Goal: Task Accomplishment & Management: Use online tool/utility

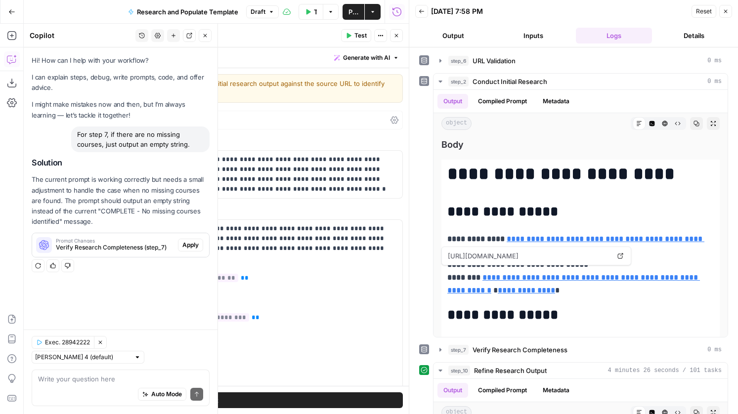
scroll to position [289, 0]
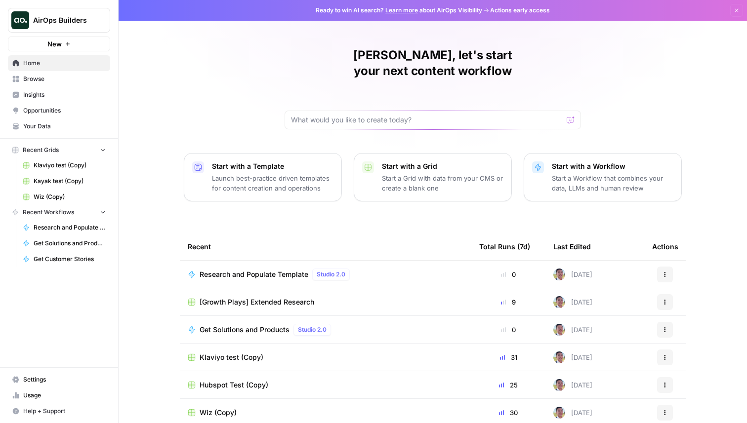
click at [276, 270] on span "Research and Populate Template" at bounding box center [254, 275] width 109 height 10
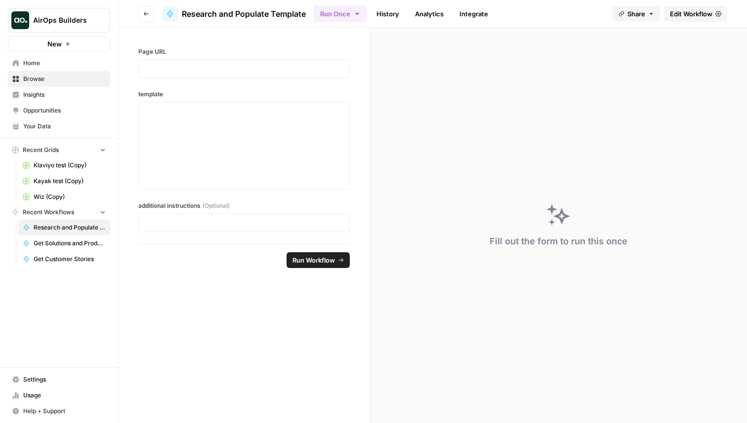
click at [151, 10] on button "Go back" at bounding box center [146, 14] width 16 height 16
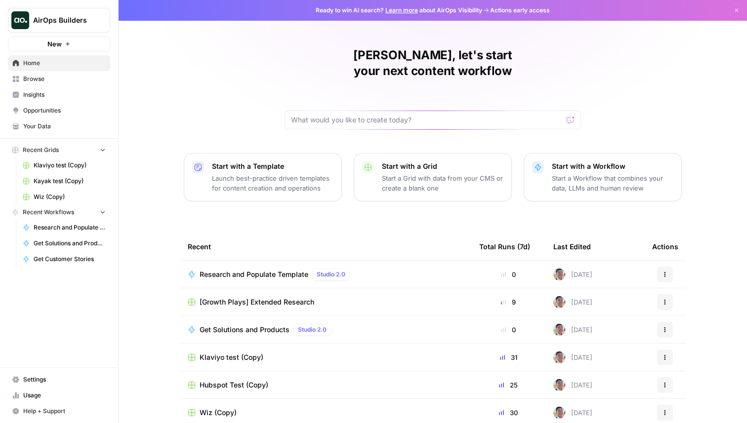
click at [219, 288] on td "[Growth Plays] Extended Research" at bounding box center [325, 301] width 291 height 27
click at [223, 297] on span "[Growth Plays] Extended Research" at bounding box center [257, 302] width 115 height 10
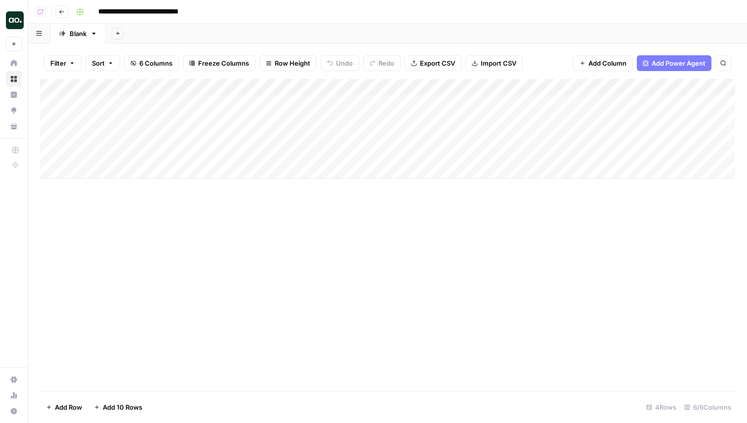
click at [61, 20] on header "**********" at bounding box center [387, 12] width 719 height 24
click at [65, 7] on button "Go back" at bounding box center [61, 11] width 13 height 13
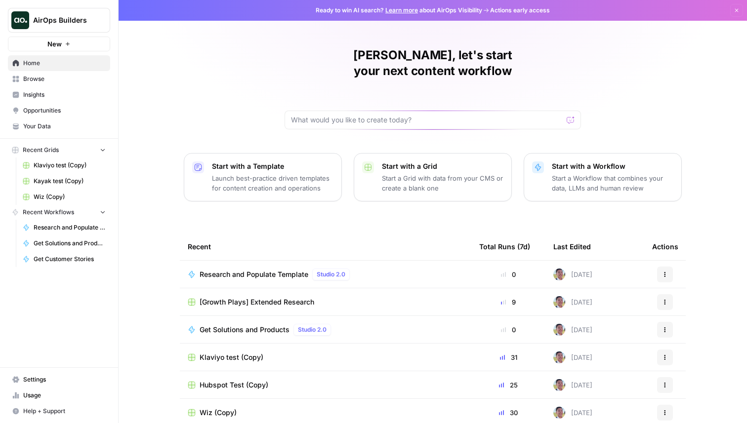
click at [277, 270] on span "Research and Populate Template" at bounding box center [254, 275] width 109 height 10
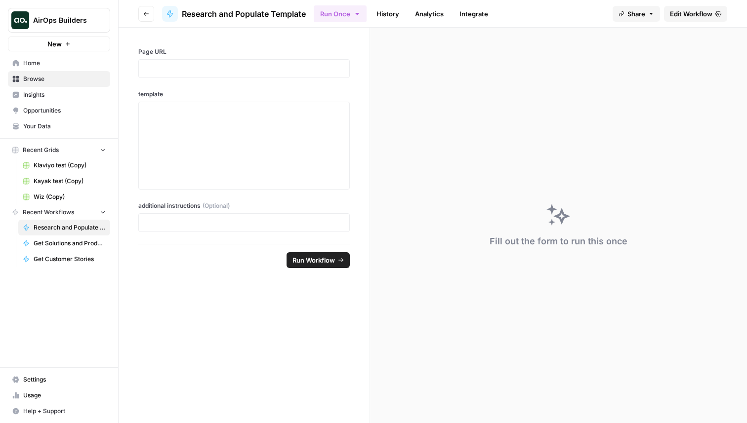
click at [688, 19] on link "Edit Workflow" at bounding box center [695, 14] width 63 height 16
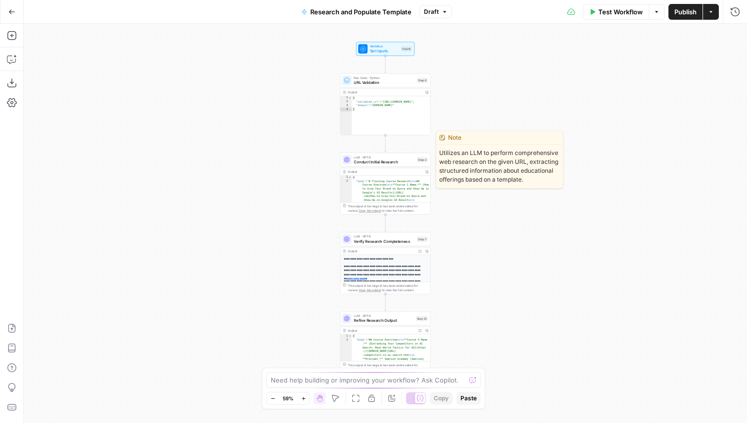
click at [373, 161] on span "Conduct Initial Research" at bounding box center [384, 162] width 61 height 6
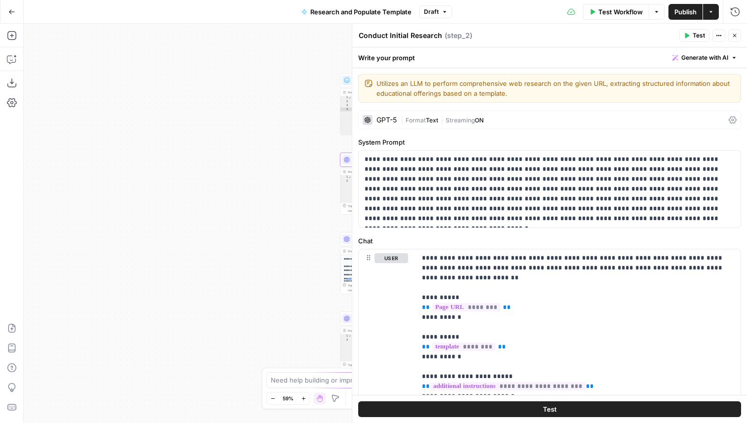
click at [737, 41] on button "Close" at bounding box center [734, 35] width 13 height 13
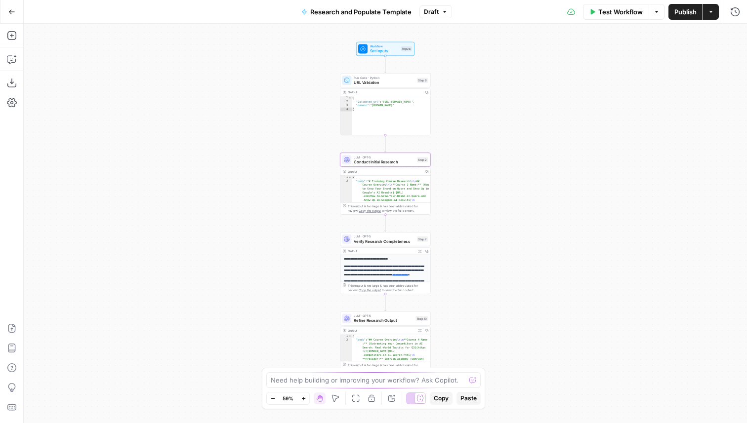
click at [387, 245] on div "LLM · GPT-5 Verify Research Completeness Step 7 Copy step Delete step Edit Note…" at bounding box center [385, 239] width 90 height 14
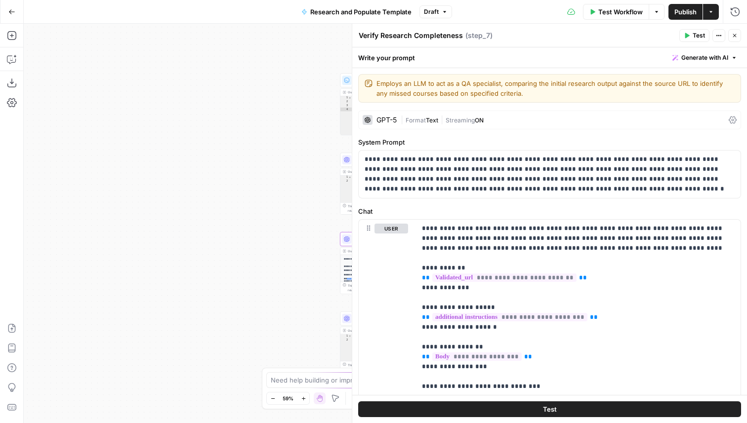
click at [345, 321] on icon at bounding box center [347, 319] width 6 height 6
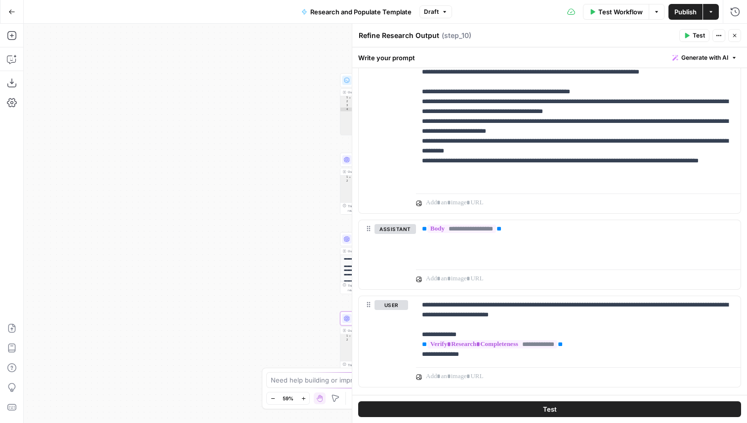
scroll to position [375, 0]
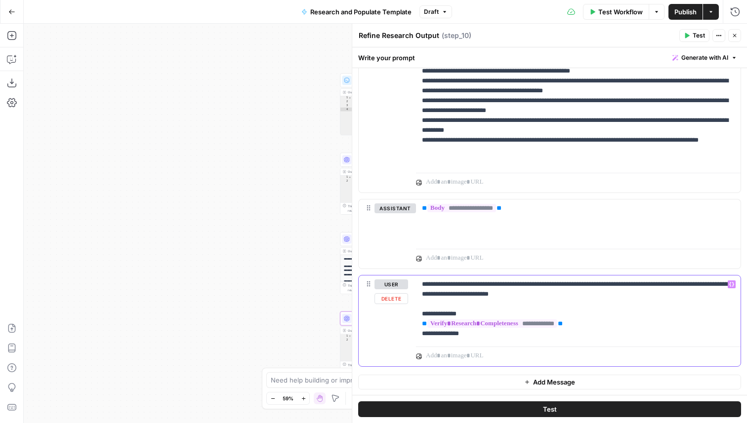
click at [602, 292] on p "**********" at bounding box center [578, 309] width 313 height 59
drag, startPoint x: 608, startPoint y: 296, endPoint x: 493, endPoint y: 297, distance: 115.6
click at [493, 297] on p "**********" at bounding box center [578, 309] width 313 height 59
click at [530, 407] on button "Test" at bounding box center [549, 410] width 383 height 16
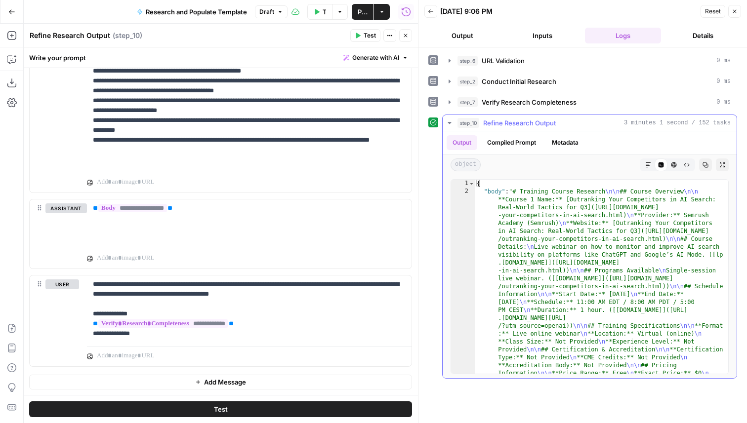
click at [647, 164] on icon "button" at bounding box center [648, 165] width 6 height 6
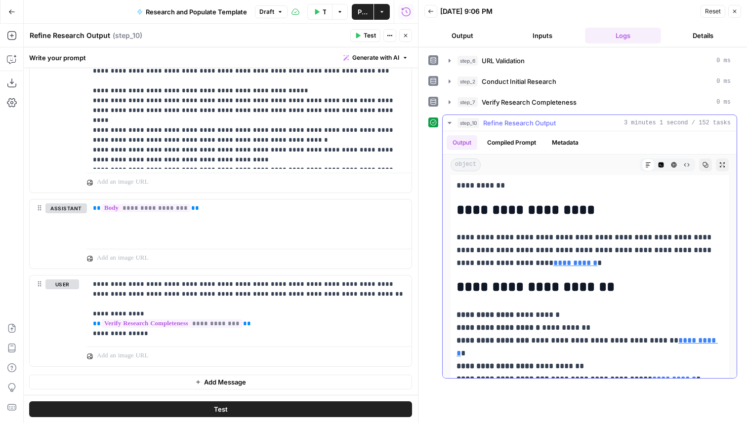
scroll to position [4667, 0]
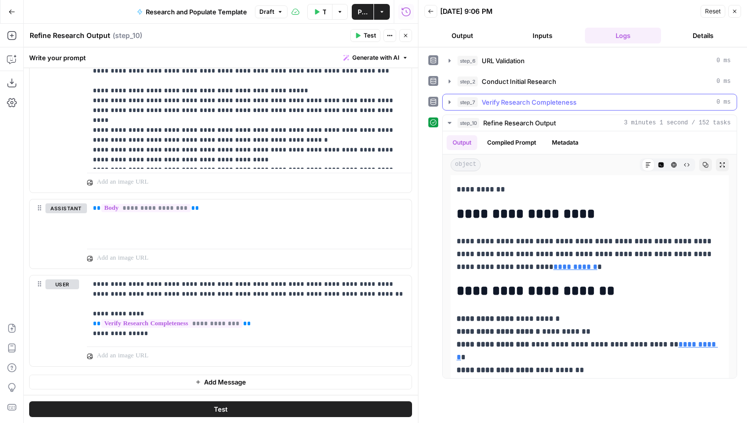
click at [557, 103] on span "Verify Research Completeness" at bounding box center [529, 102] width 95 height 10
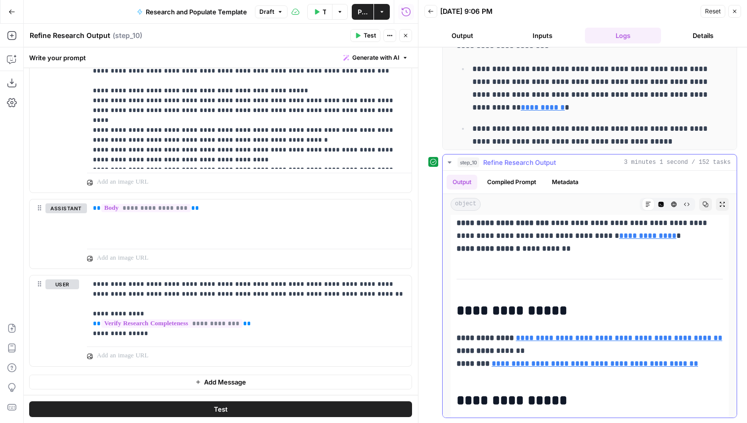
scroll to position [3888, 0]
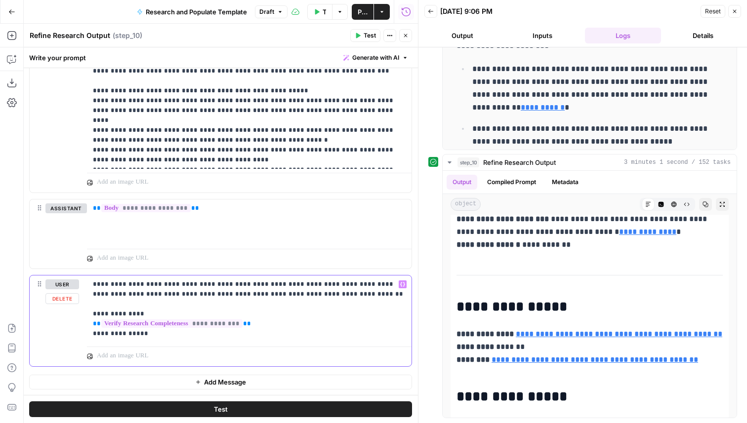
drag, startPoint x: 330, startPoint y: 294, endPoint x: 246, endPoint y: 295, distance: 84.5
click at [246, 295] on p "**********" at bounding box center [249, 309] width 313 height 59
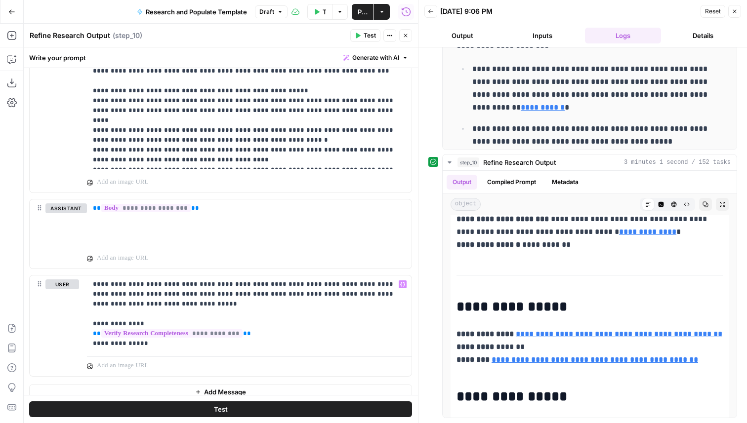
click at [250, 413] on button "Test" at bounding box center [220, 410] width 383 height 16
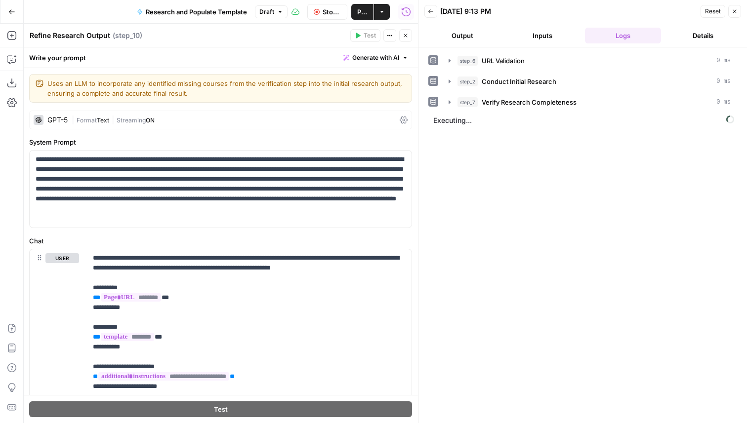
scroll to position [375, 0]
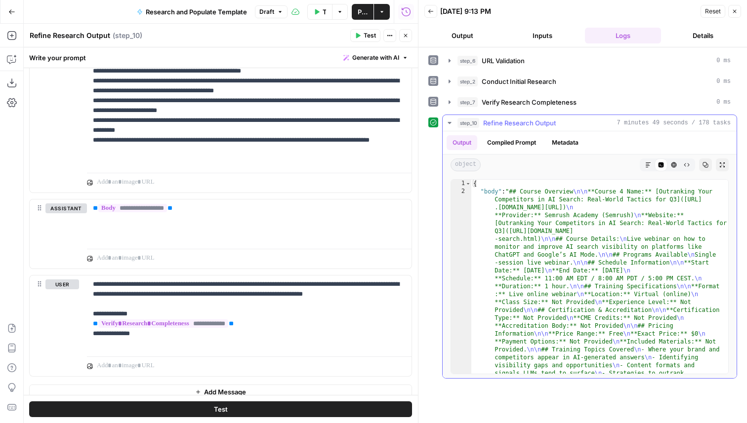
click at [642, 168] on button "Markdown" at bounding box center [648, 165] width 13 height 13
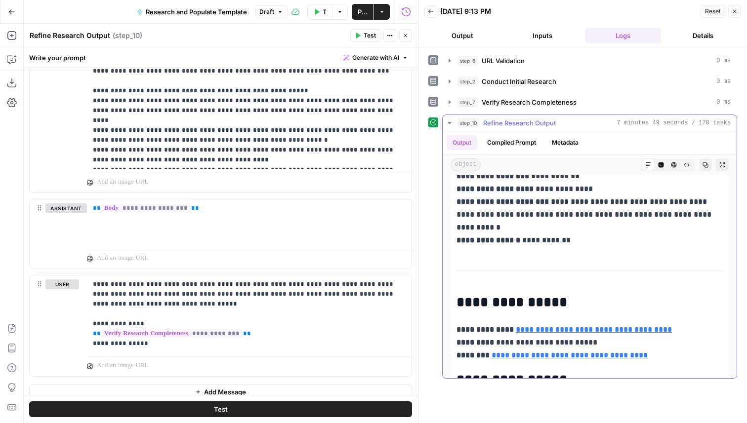
scroll to position [0, 0]
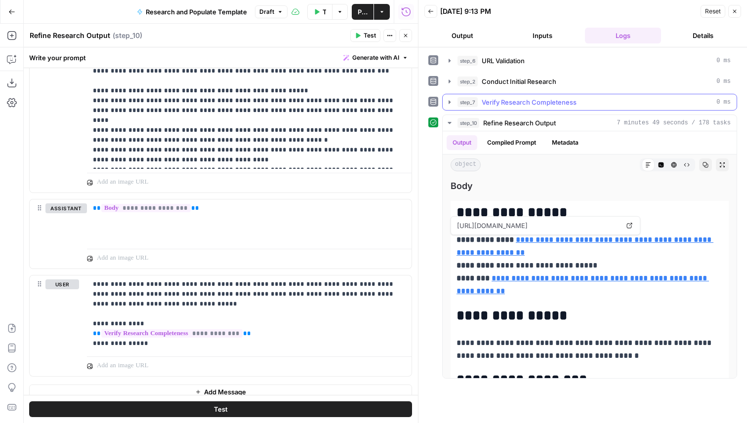
click at [550, 103] on span "Verify Research Completeness" at bounding box center [529, 102] width 95 height 10
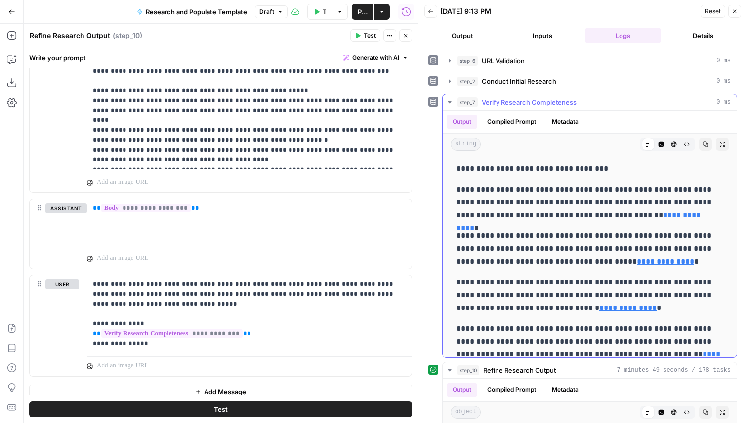
click at [550, 103] on span "Verify Research Completeness" at bounding box center [529, 102] width 95 height 10
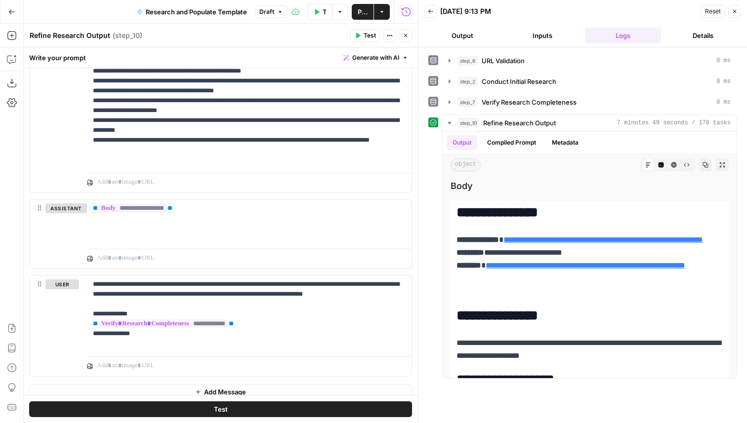
click at [409, 39] on button "Close" at bounding box center [405, 35] width 13 height 13
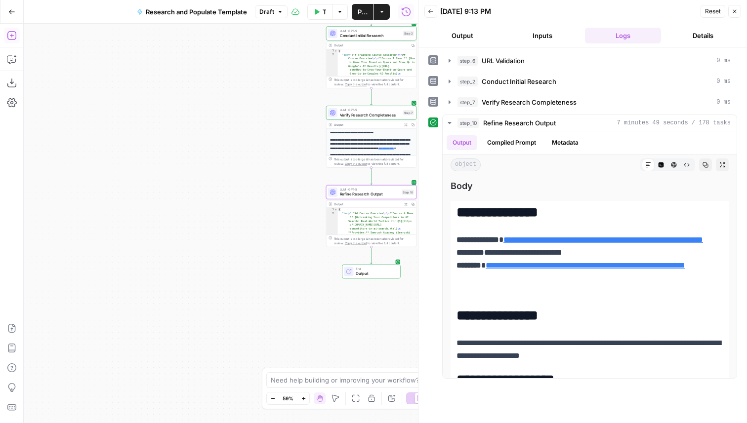
click at [14, 35] on icon "button" at bounding box center [12, 36] width 10 height 10
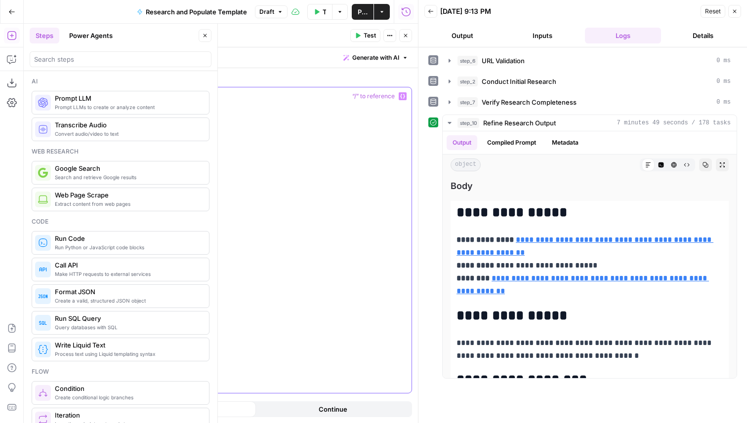
click at [174, 131] on div at bounding box center [221, 240] width 382 height 306
click at [403, 99] on button "Variables Menu" at bounding box center [403, 96] width 8 height 8
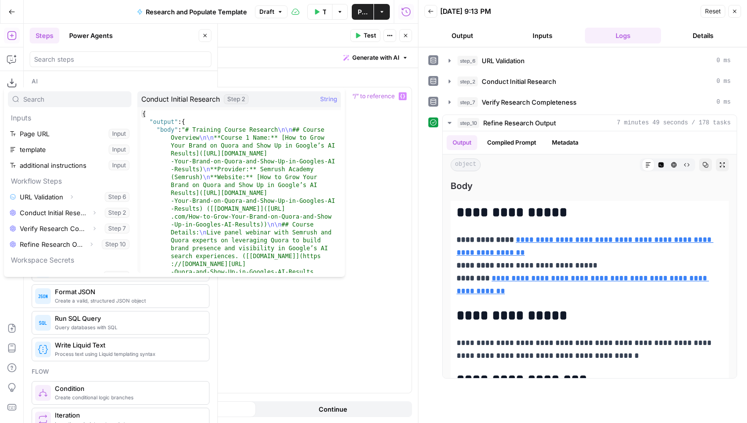
scroll to position [42, 0]
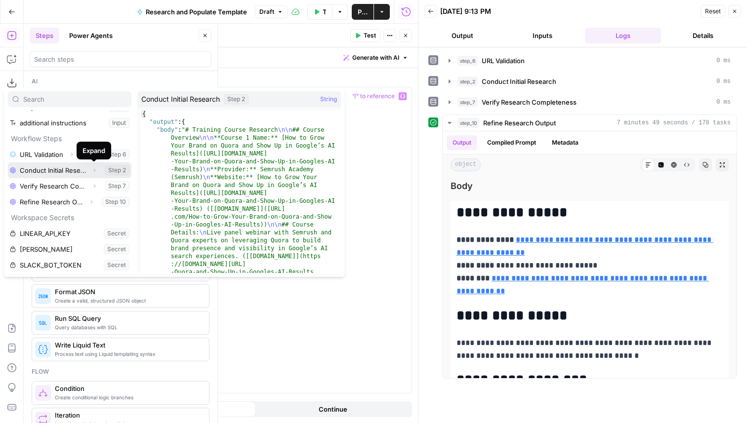
click at [92, 171] on icon "button" at bounding box center [94, 170] width 6 height 6
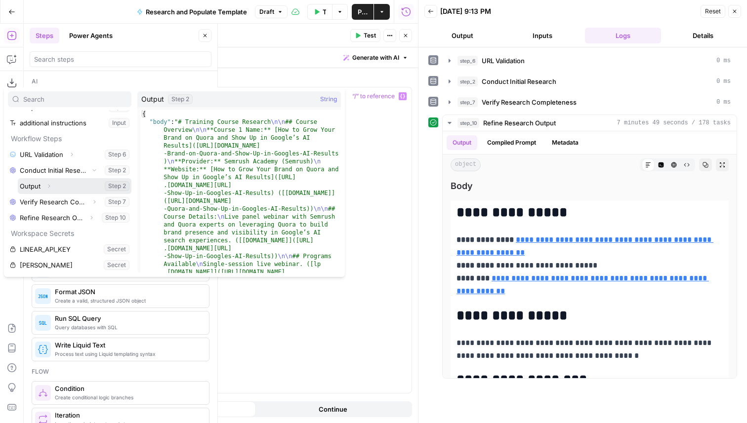
click at [61, 187] on button "Select variable Output" at bounding box center [75, 186] width 114 height 16
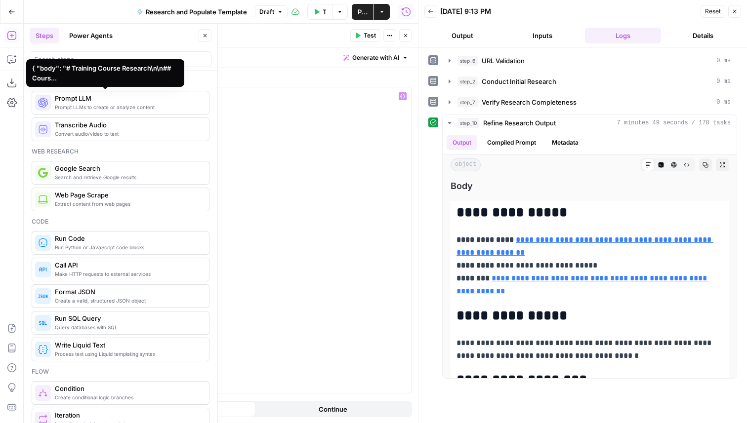
click at [158, 97] on span "**********" at bounding box center [107, 96] width 127 height 8
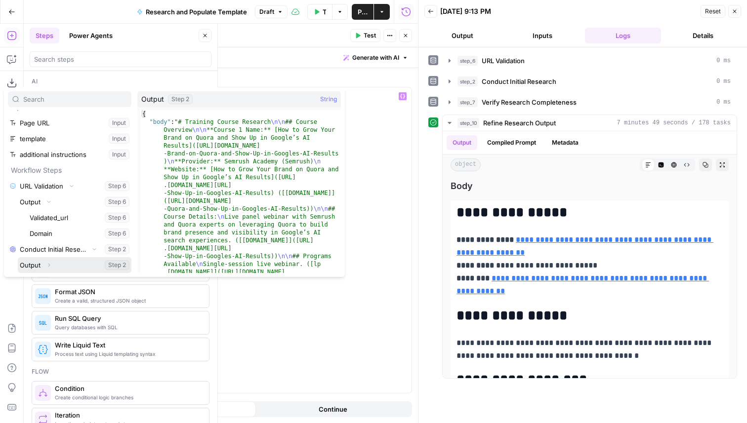
click at [52, 267] on button "Expand" at bounding box center [48, 265] width 13 height 13
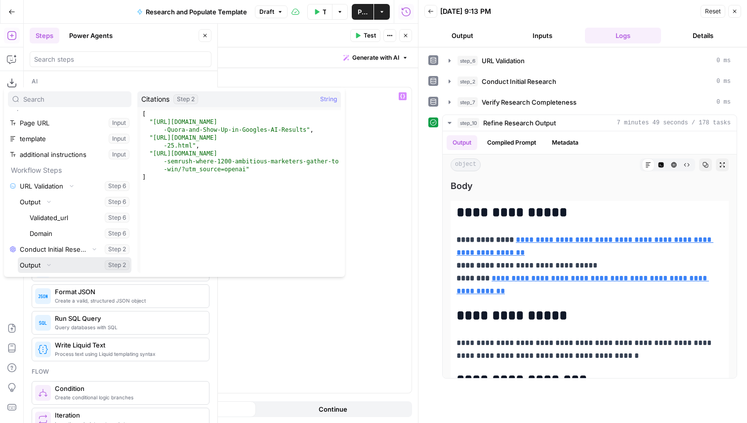
scroll to position [72, 0]
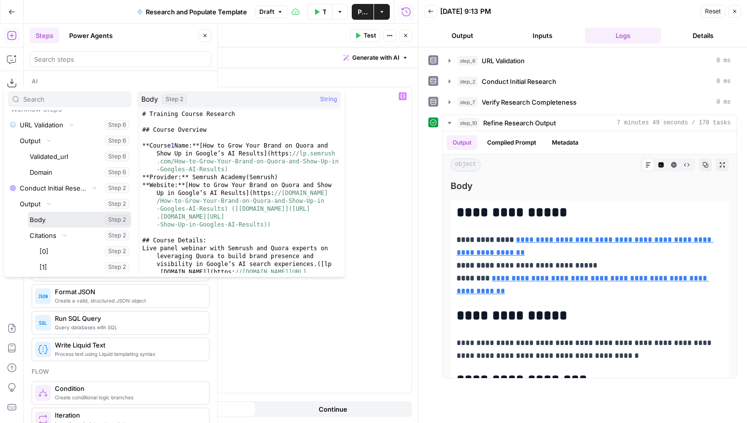
click at [50, 221] on button "Select variable Body" at bounding box center [80, 220] width 104 height 16
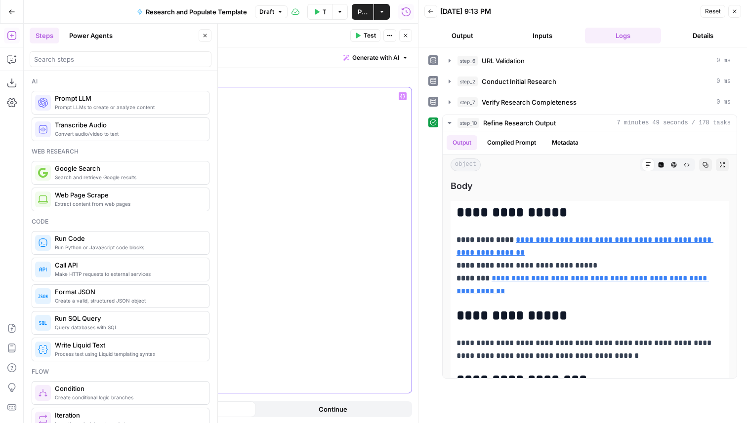
click at [199, 97] on p "**********" at bounding box center [221, 96] width 370 height 10
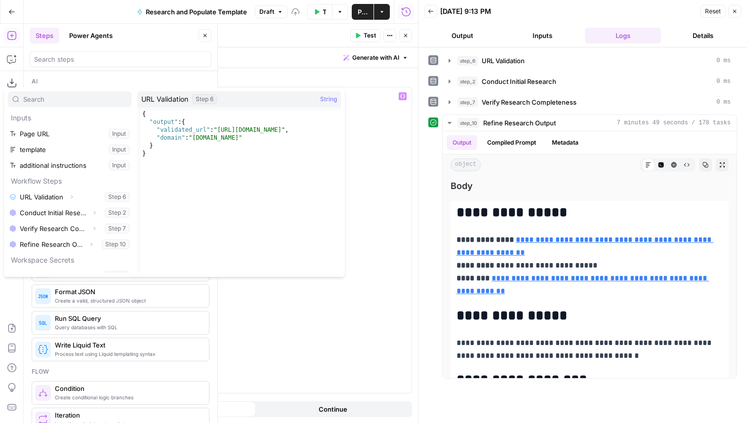
scroll to position [42, 0]
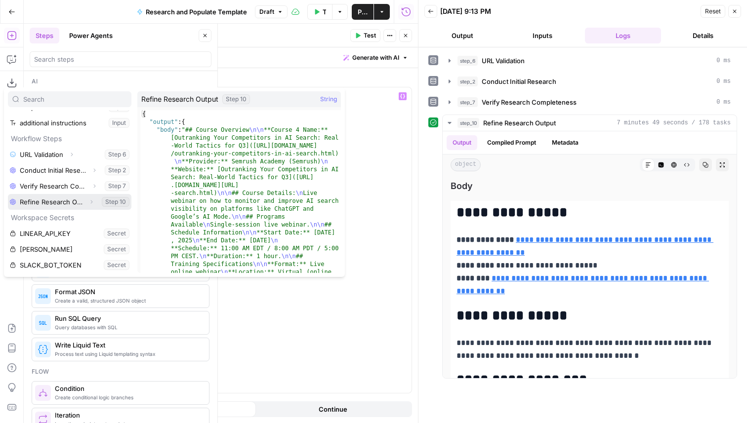
click at [94, 203] on icon "button" at bounding box center [91, 202] width 6 height 6
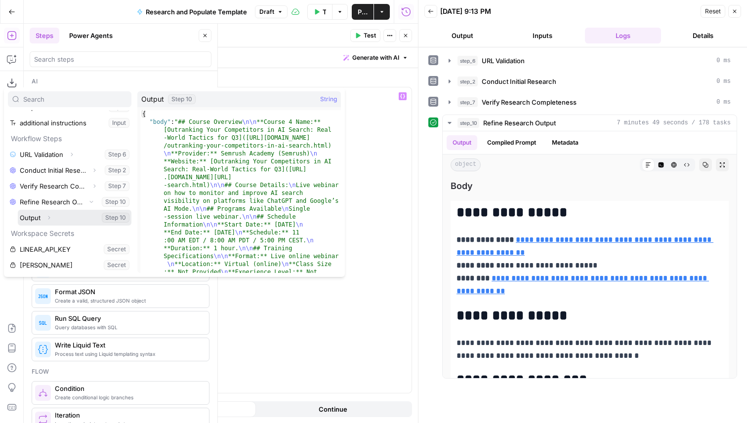
click at [50, 218] on icon "button" at bounding box center [49, 218] width 6 height 6
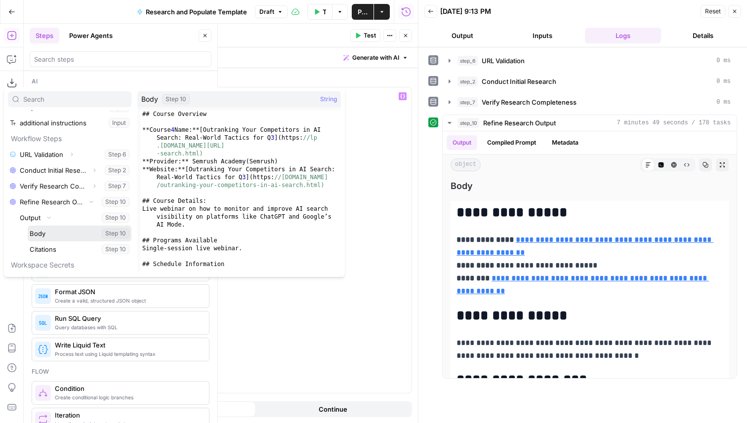
click at [49, 232] on button "Select variable Body" at bounding box center [80, 234] width 104 height 16
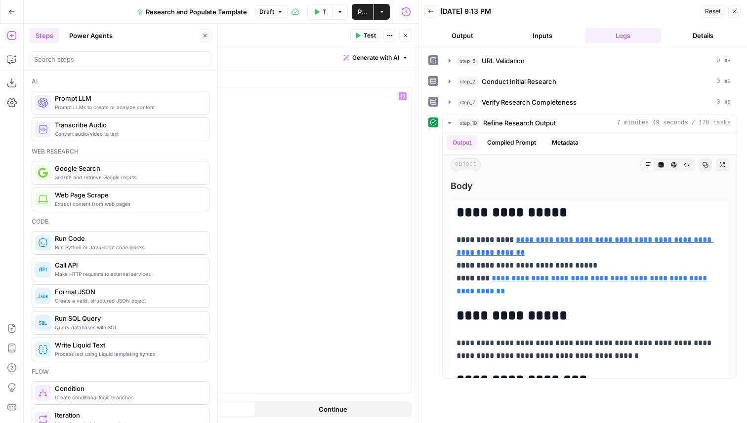
click at [106, 108] on span "**********" at bounding box center [90, 106] width 93 height 8
click at [370, 37] on span "Test" at bounding box center [370, 35] width 12 height 9
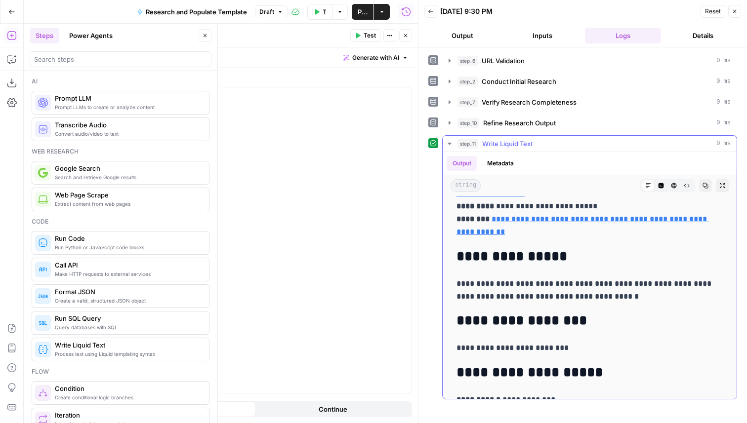
scroll to position [3274, 0]
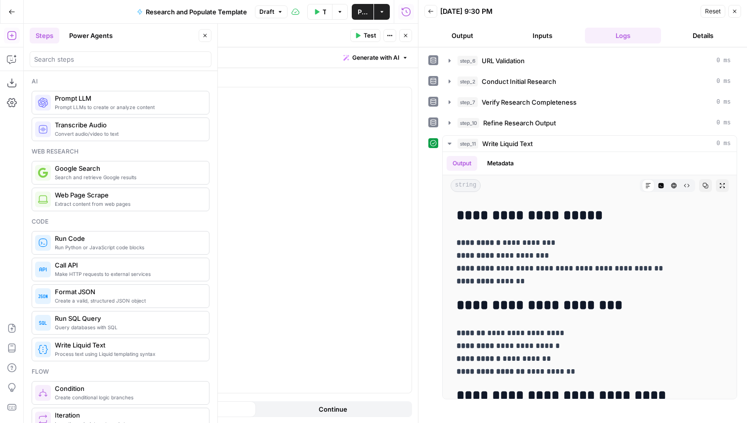
click at [10, 3] on button "Go Back" at bounding box center [12, 12] width 18 height 18
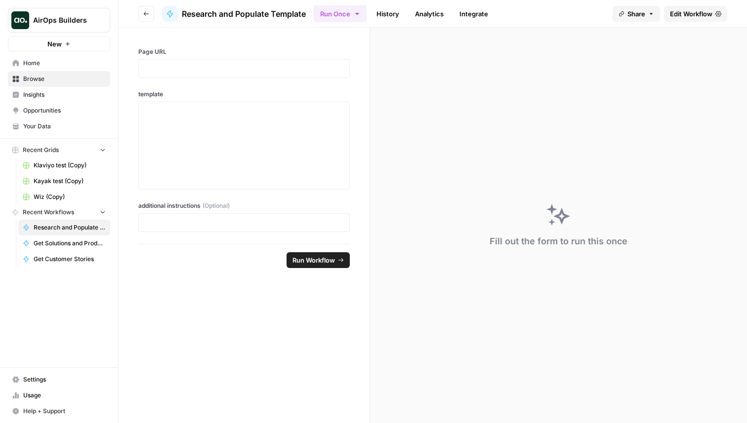
click at [146, 12] on icon "button" at bounding box center [146, 14] width 6 height 6
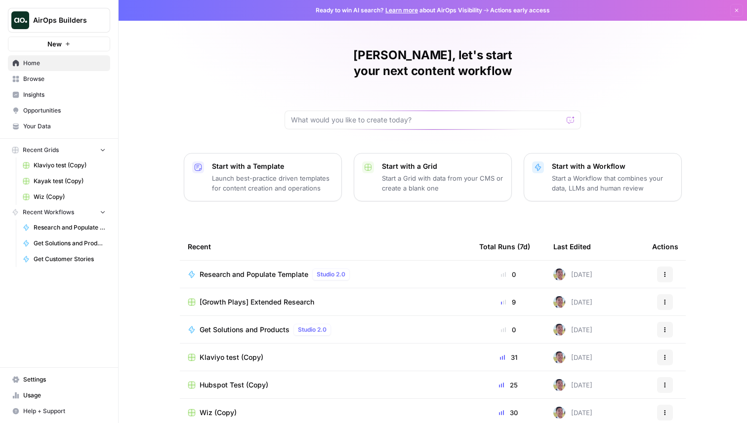
click at [246, 270] on span "Research and Populate Template" at bounding box center [254, 275] width 109 height 10
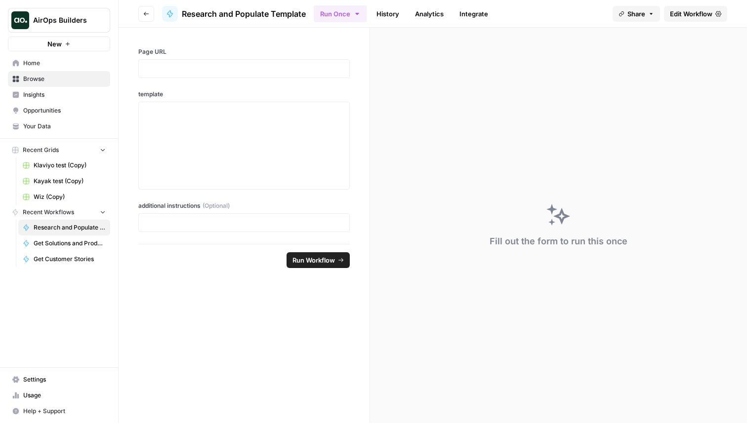
click at [692, 16] on span "Edit Workflow" at bounding box center [691, 14] width 42 height 10
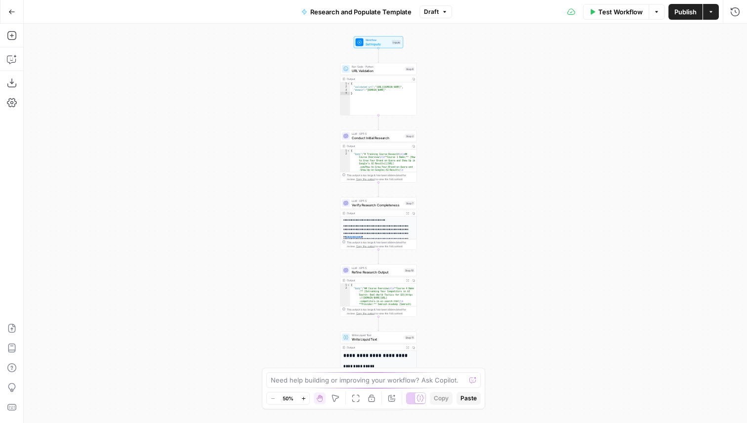
click at [380, 274] on span "Refine Research Output" at bounding box center [377, 272] width 50 height 5
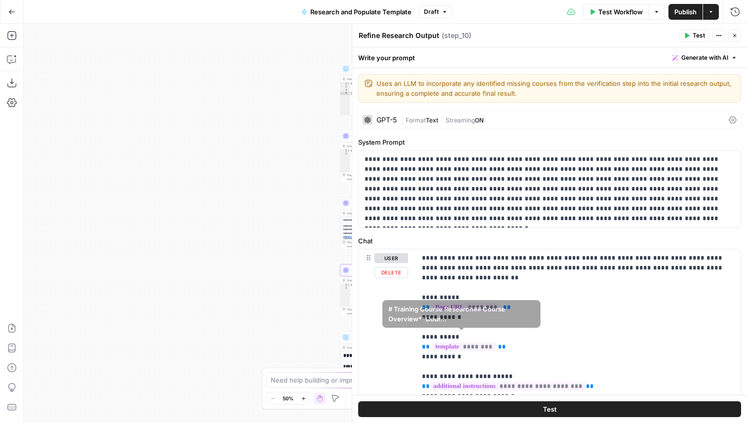
scroll to position [385, 0]
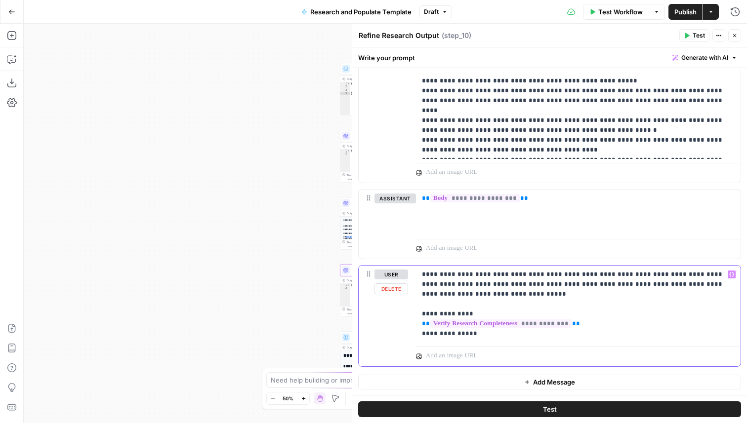
click at [495, 292] on p "**********" at bounding box center [578, 304] width 313 height 69
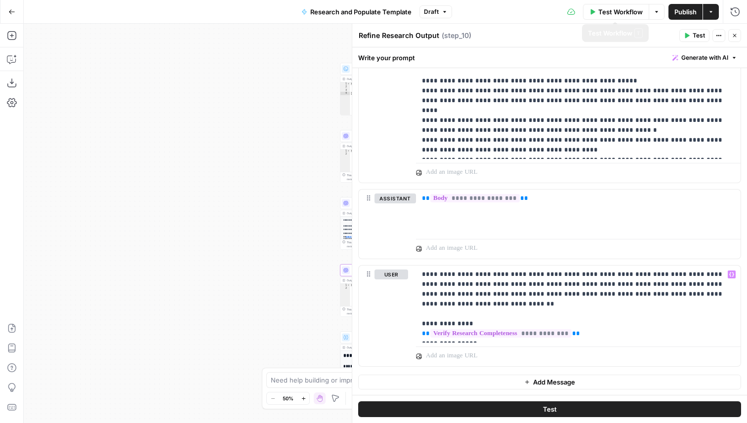
click at [671, 12] on button "Publish" at bounding box center [685, 12] width 34 height 16
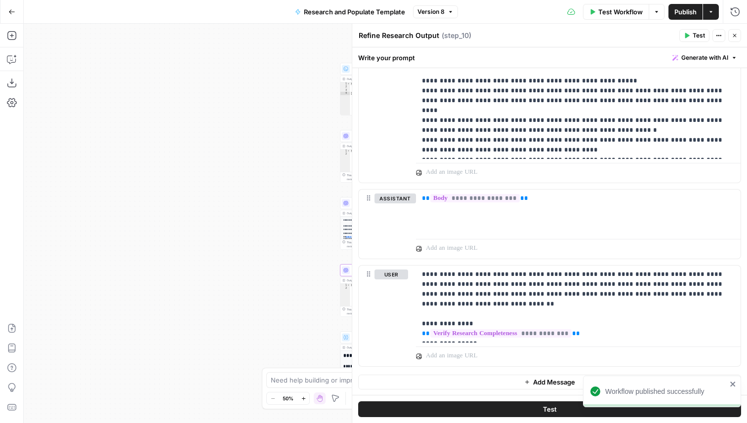
click at [21, 15] on div "Go Back" at bounding box center [12, 11] width 24 height 23
click at [12, 13] on icon "button" at bounding box center [11, 11] width 7 height 7
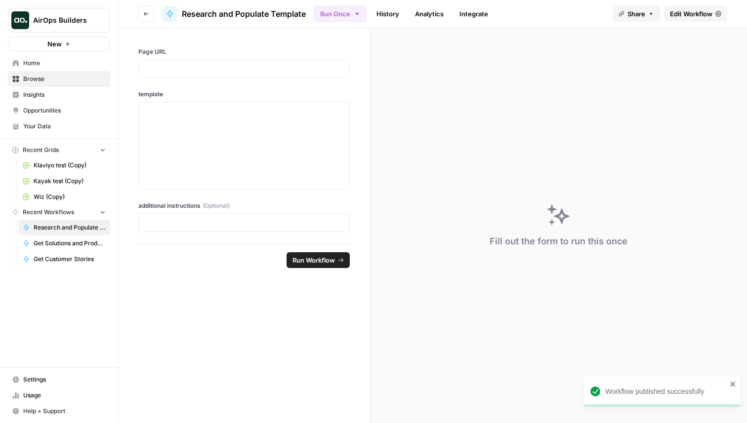
click at [60, 63] on span "Home" at bounding box center [64, 63] width 82 height 9
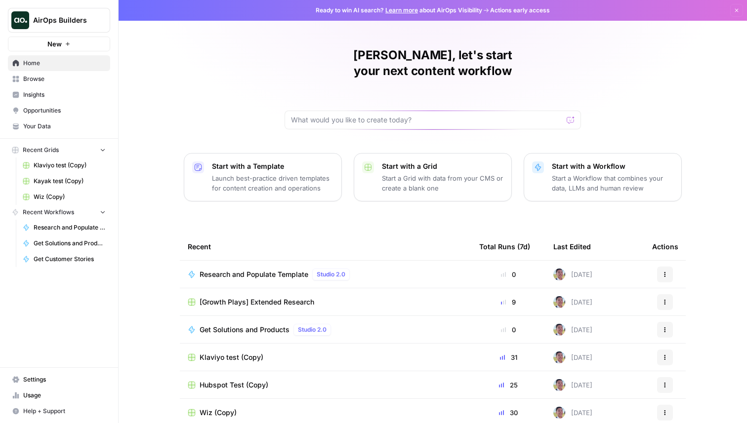
click at [274, 297] on span "[Growth Plays] Extended Research" at bounding box center [257, 302] width 115 height 10
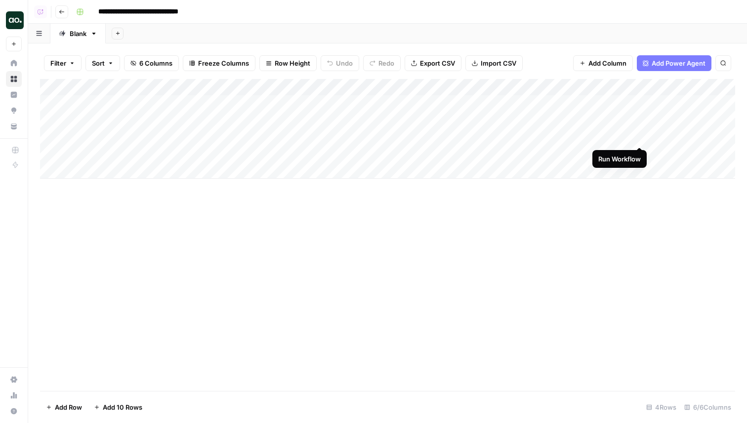
click at [640, 138] on div "Add Column" at bounding box center [387, 129] width 695 height 100
click at [386, 138] on div "Add Column" at bounding box center [387, 129] width 695 height 100
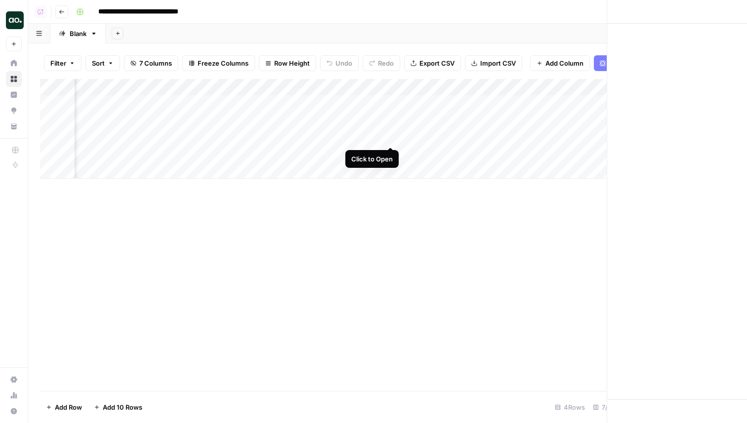
scroll to position [0, 227]
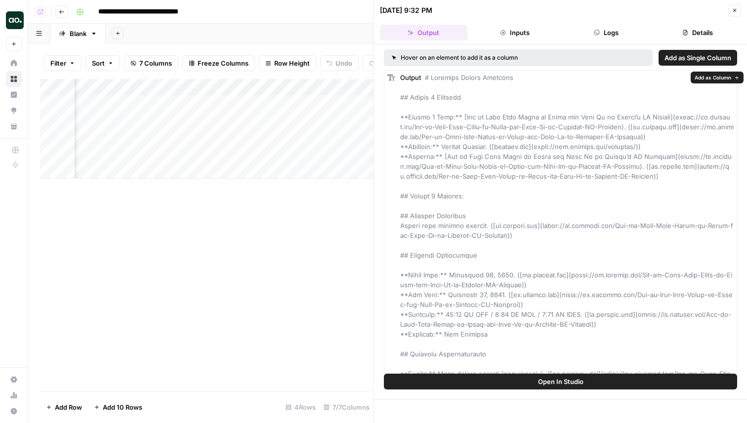
click at [709, 78] on span "Add as Column" at bounding box center [713, 78] width 37 height 8
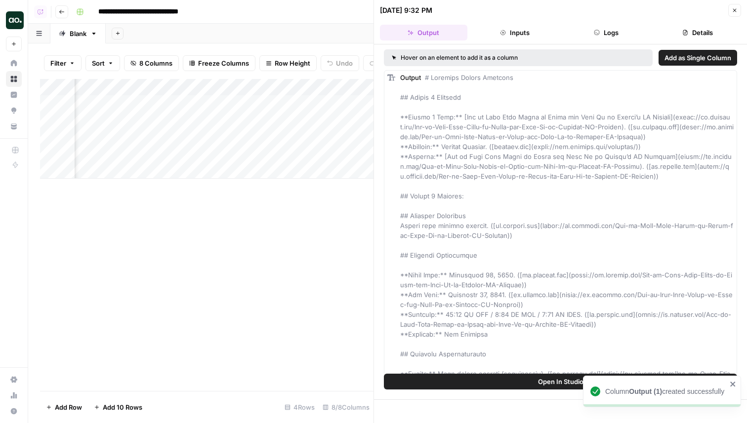
click at [733, 14] on button "Close" at bounding box center [734, 10] width 13 height 13
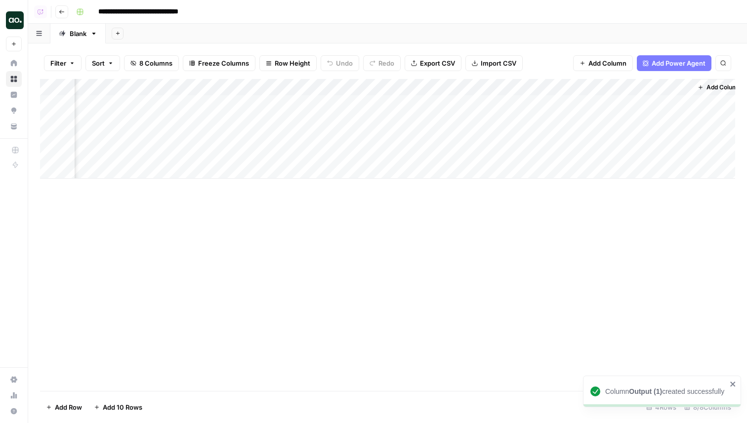
scroll to position [0, 313]
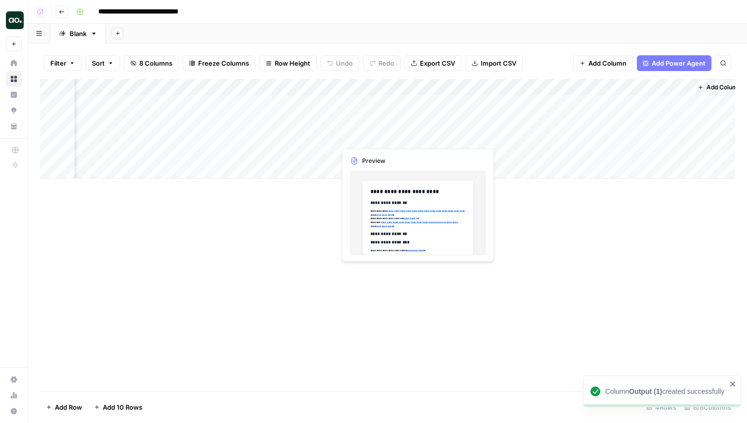
click at [360, 137] on div "Add Column" at bounding box center [387, 129] width 695 height 100
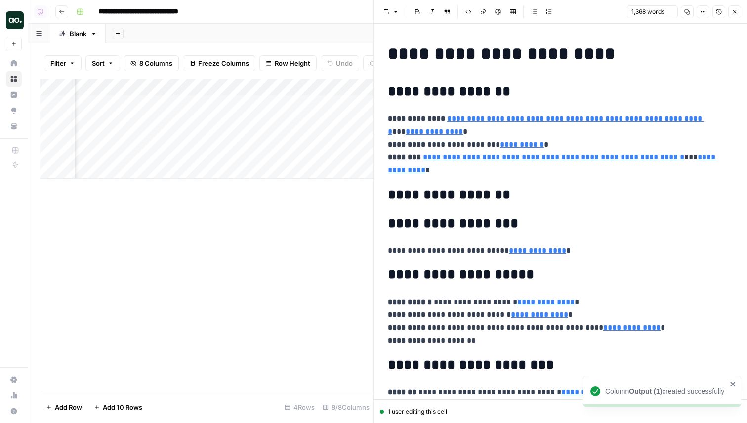
click at [730, 13] on button "Close" at bounding box center [734, 11] width 13 height 13
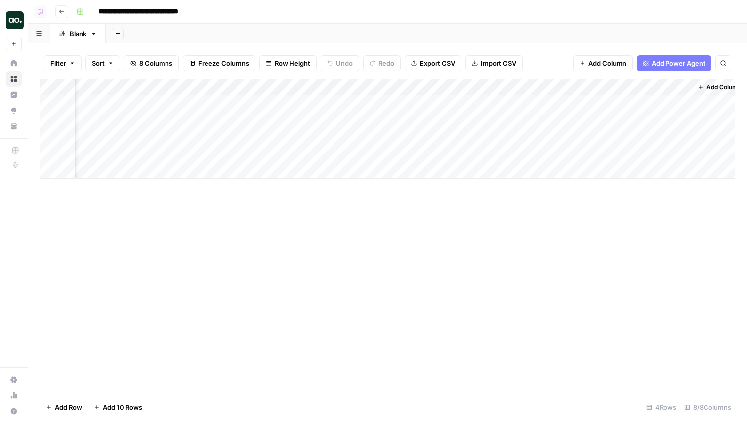
click at [314, 141] on div "Add Column" at bounding box center [387, 129] width 695 height 100
click at [317, 140] on div "Add Column" at bounding box center [387, 129] width 695 height 100
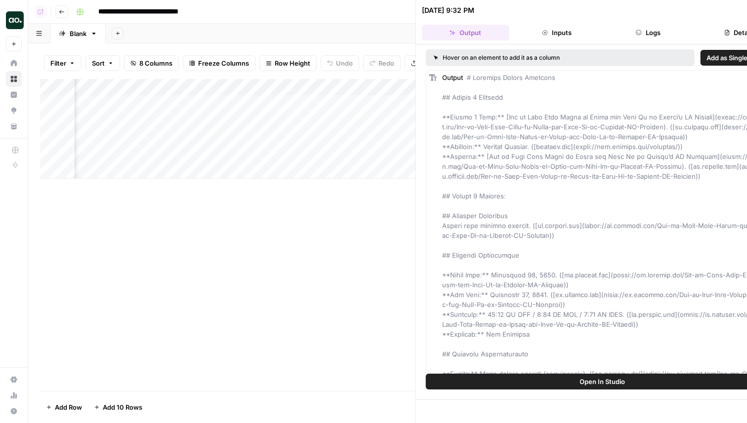
click at [310, 133] on div "Add Column" at bounding box center [290, 129] width 500 height 100
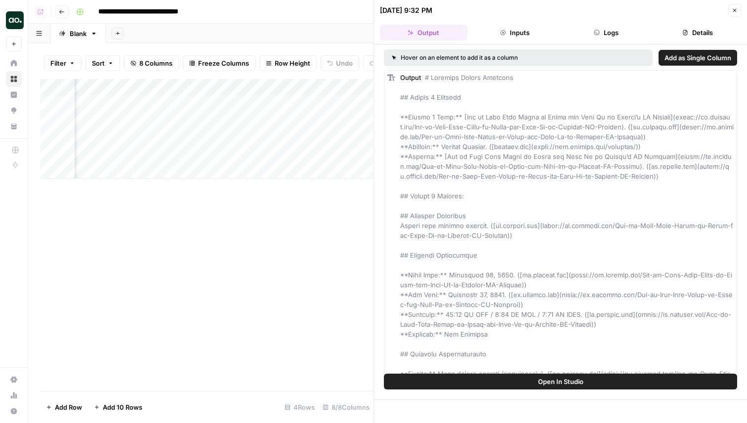
click at [616, 40] on button "Logs" at bounding box center [606, 33] width 87 height 16
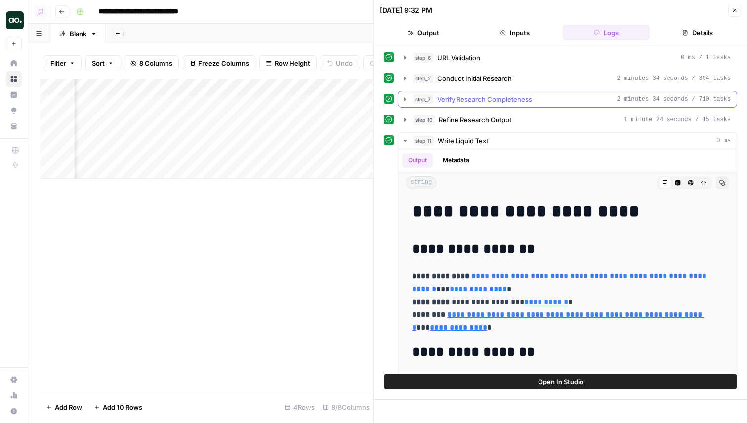
click at [525, 105] on button "step_7 Verify Research Completeness 2 minutes 34 seconds / 710 tasks" at bounding box center [567, 99] width 338 height 16
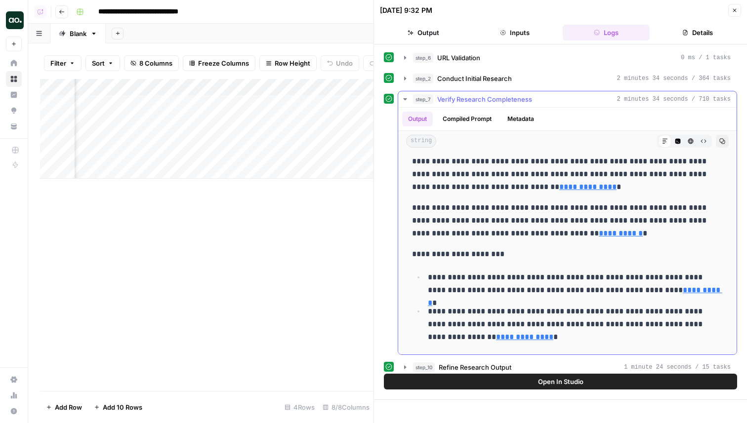
scroll to position [32, 0]
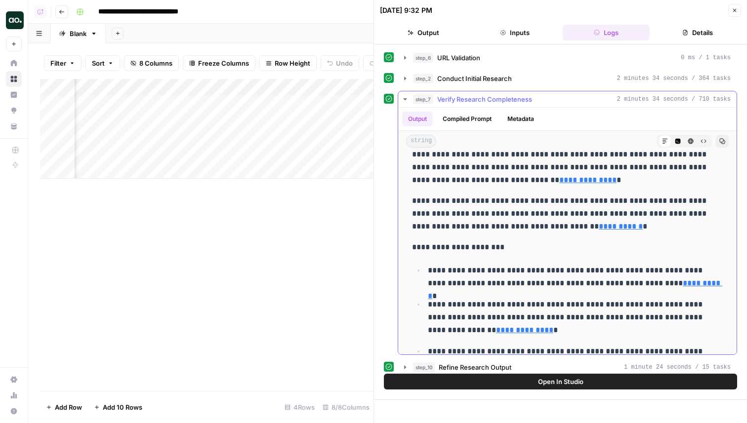
click at [524, 99] on span "Verify Research Completeness" at bounding box center [484, 99] width 95 height 10
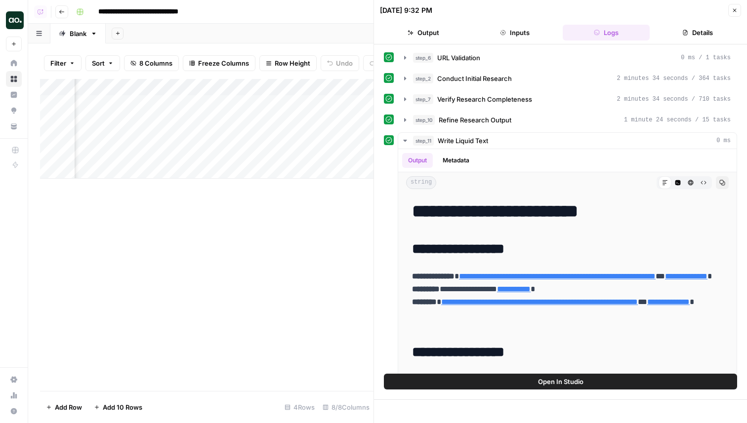
click at [732, 12] on icon "button" at bounding box center [735, 10] width 6 height 6
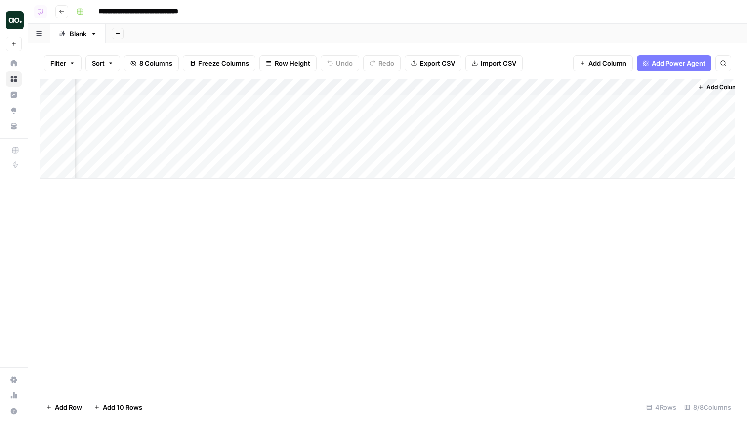
click at [382, 138] on div "Add Column" at bounding box center [387, 129] width 695 height 100
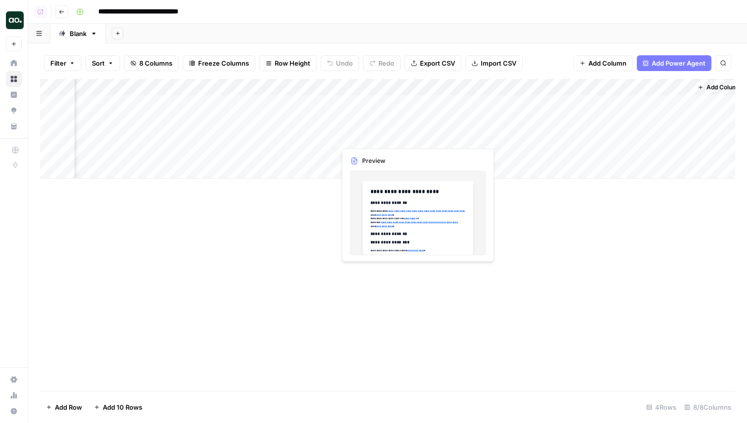
click at [382, 138] on div "Add Column" at bounding box center [387, 129] width 695 height 100
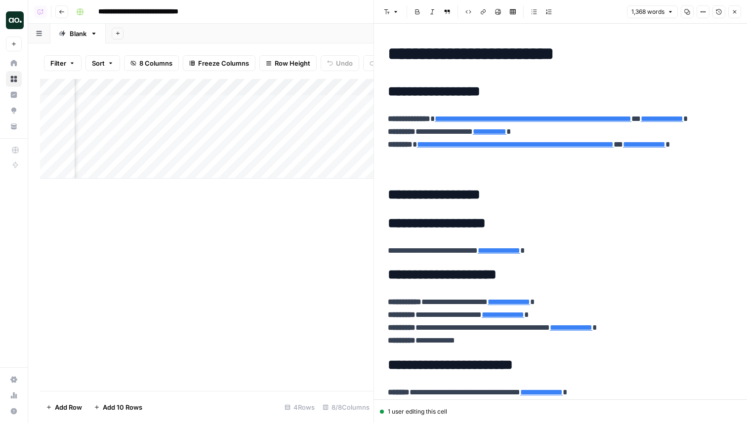
click at [689, 12] on icon "button" at bounding box center [687, 11] width 5 height 5
click at [163, 119] on div "Add Column" at bounding box center [206, 129] width 333 height 100
click at [217, 132] on div "Add Column" at bounding box center [206, 129] width 333 height 100
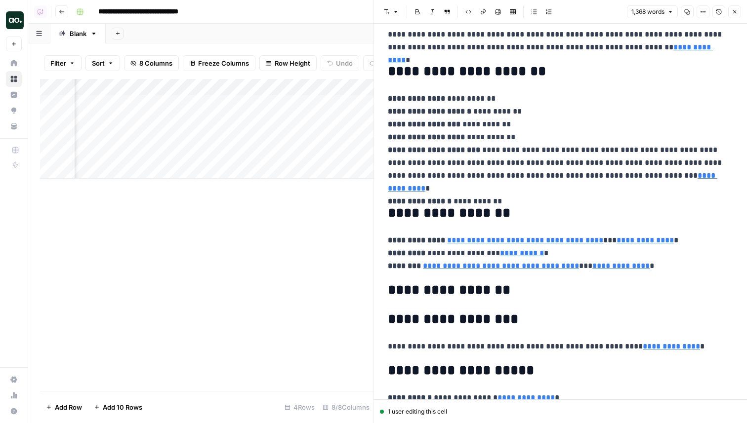
type input "https://lp.semrush.com/ai-webinar_episode4_22072025_en.html"
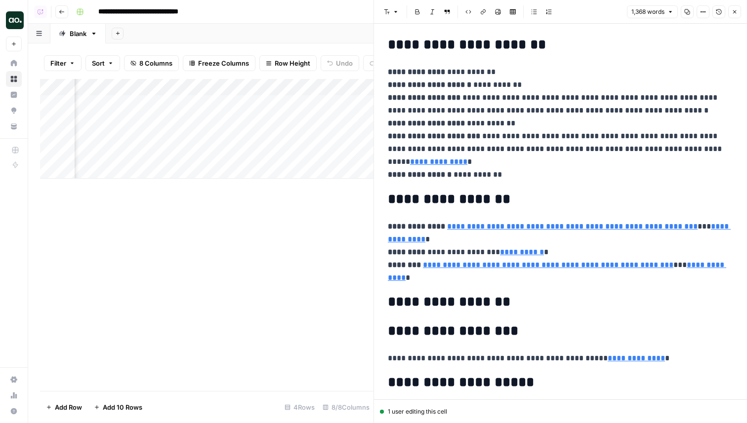
type input "https://lp.semrush.com/marketing-countdown-september-25.html"
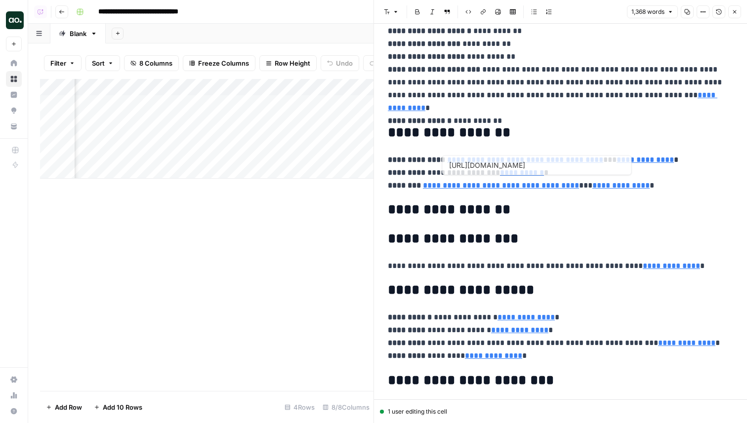
scroll to position [1808, 0]
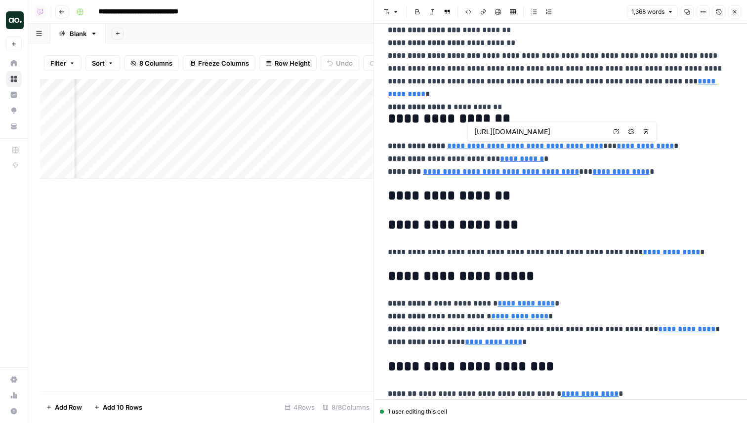
click at [618, 132] on icon at bounding box center [616, 131] width 5 height 5
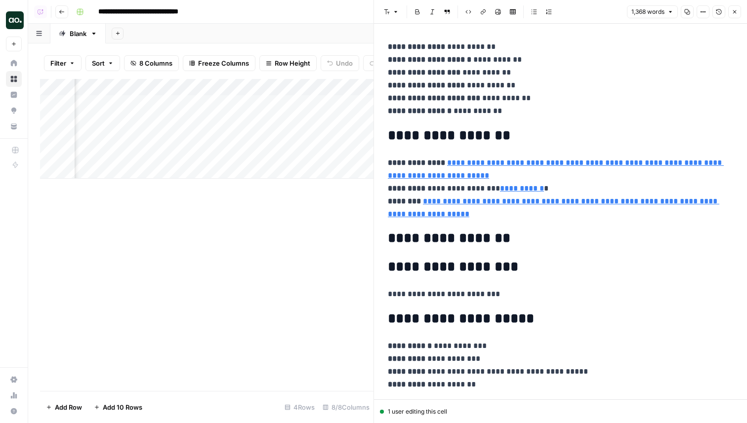
scroll to position [4303, 0]
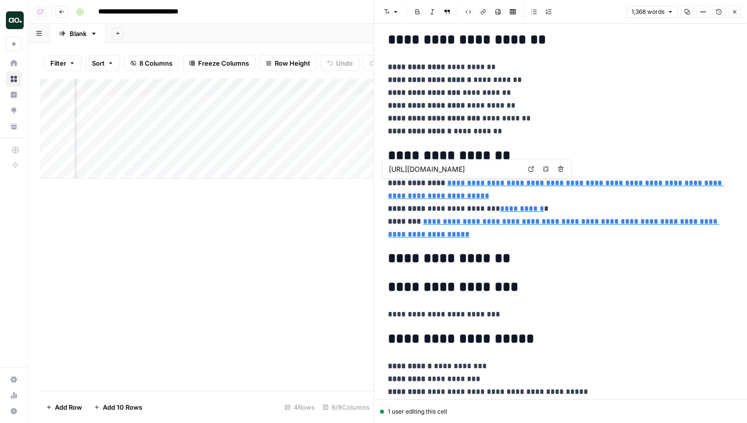
click at [528, 165] on link "Open in a new tab" at bounding box center [531, 169] width 13 height 13
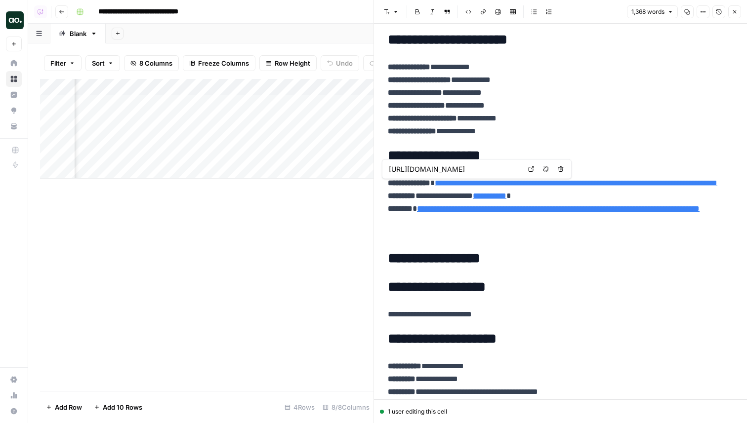
scroll to position [0, 159]
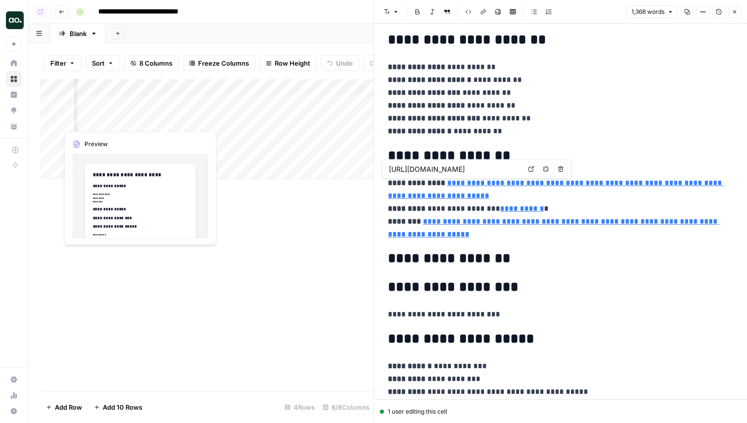
click at [149, 136] on div "Add Column" at bounding box center [206, 129] width 333 height 100
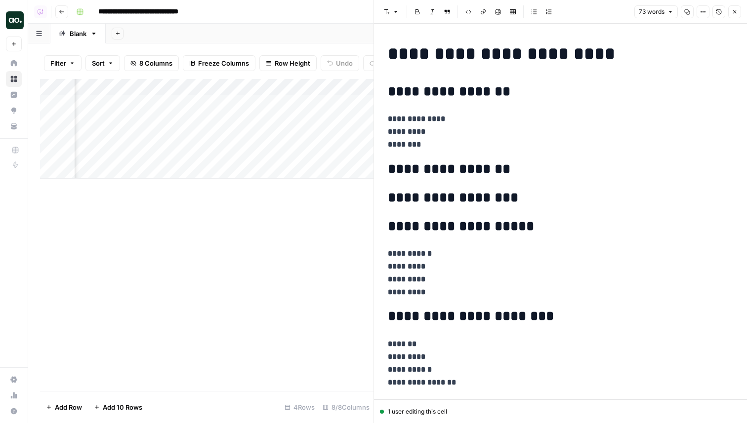
click at [738, 7] on button "Close" at bounding box center [734, 11] width 13 height 13
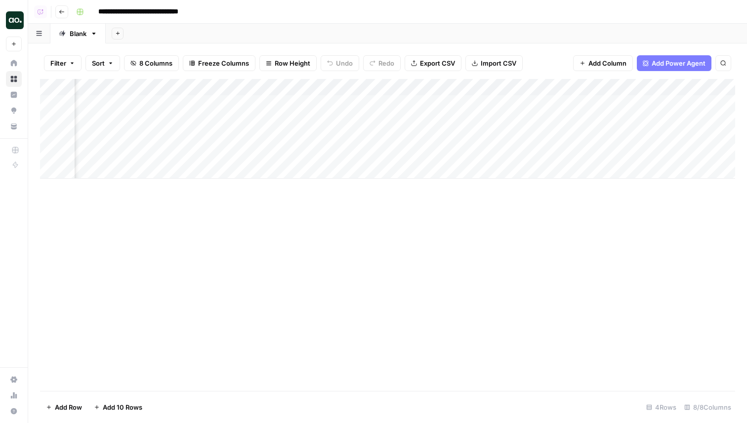
click at [510, 115] on div "Add Column" at bounding box center [387, 129] width 695 height 100
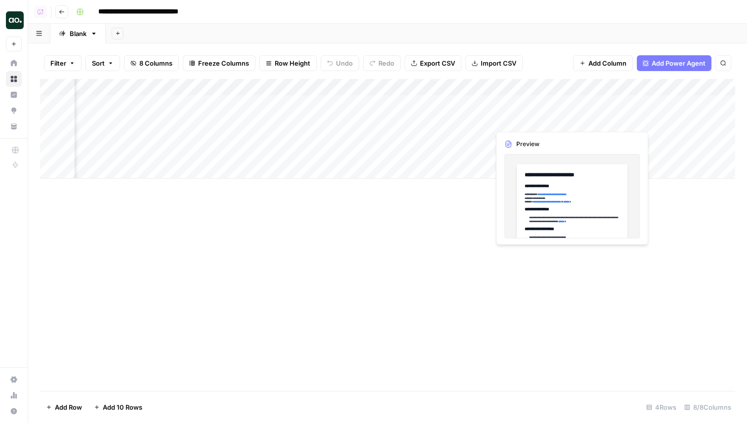
click at [510, 115] on div "Add Column" at bounding box center [387, 129] width 695 height 100
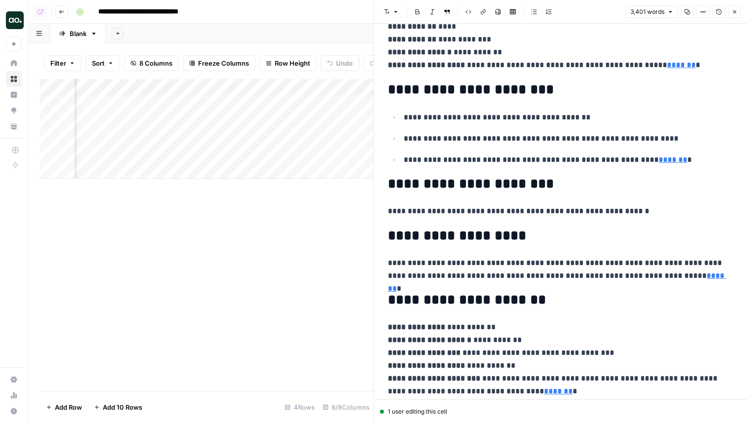
scroll to position [11995, 0]
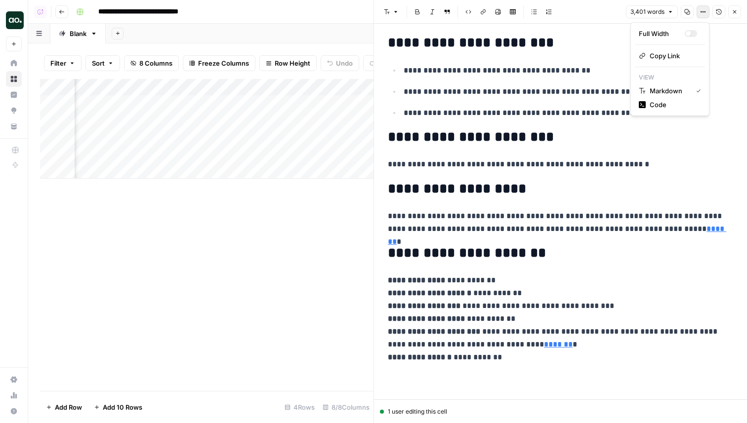
click at [704, 12] on icon "button" at bounding box center [704, 11] width 1 height 1
click at [661, 108] on span "Code" at bounding box center [673, 105] width 47 height 10
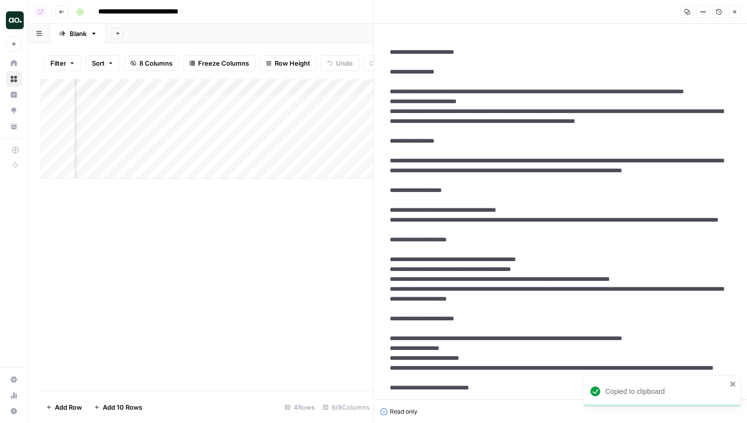
click at [733, 13] on icon "button" at bounding box center [734, 11] width 3 height 3
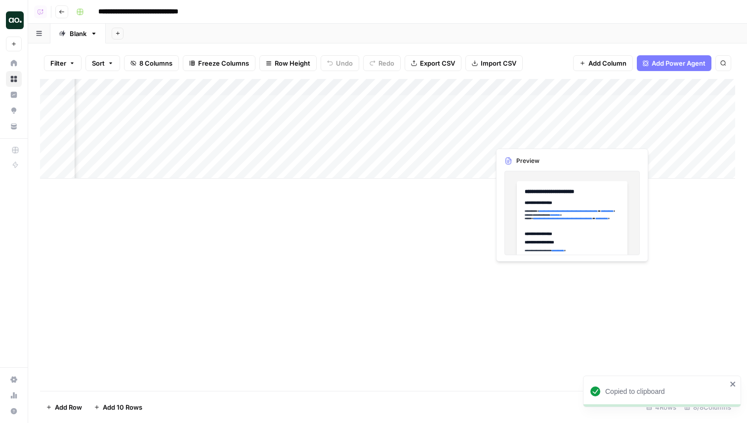
click at [517, 131] on div "Add Column" at bounding box center [387, 129] width 695 height 100
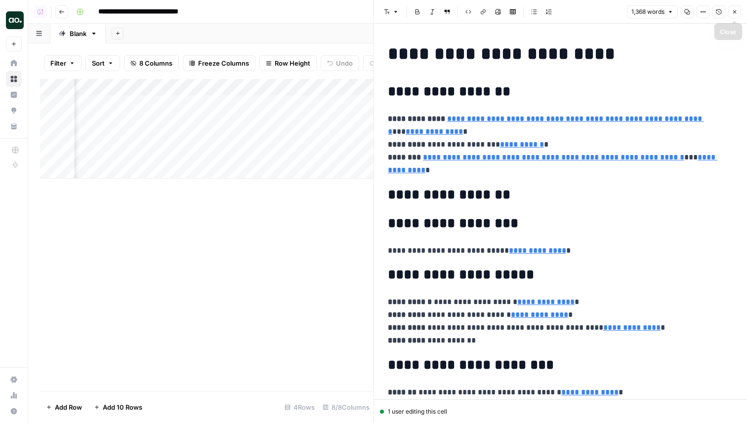
click at [730, 10] on button "Close" at bounding box center [734, 11] width 13 height 13
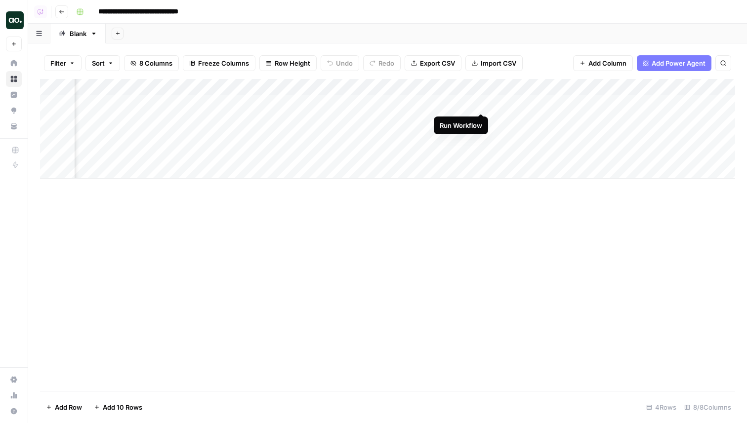
click at [482, 102] on div "Add Column" at bounding box center [387, 129] width 695 height 100
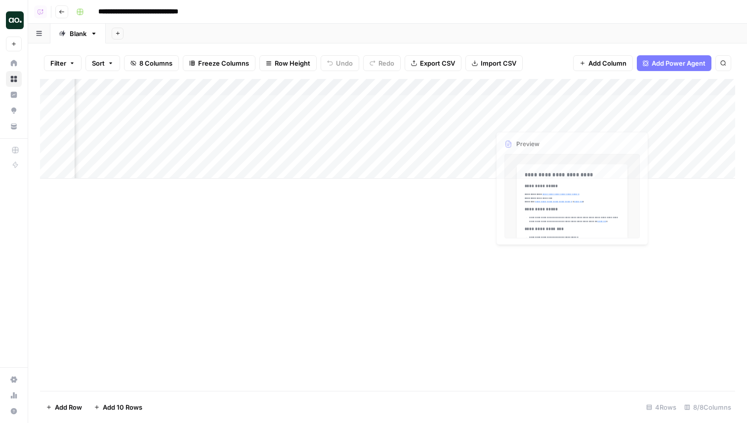
click at [523, 101] on div "Add Column" at bounding box center [387, 129] width 695 height 100
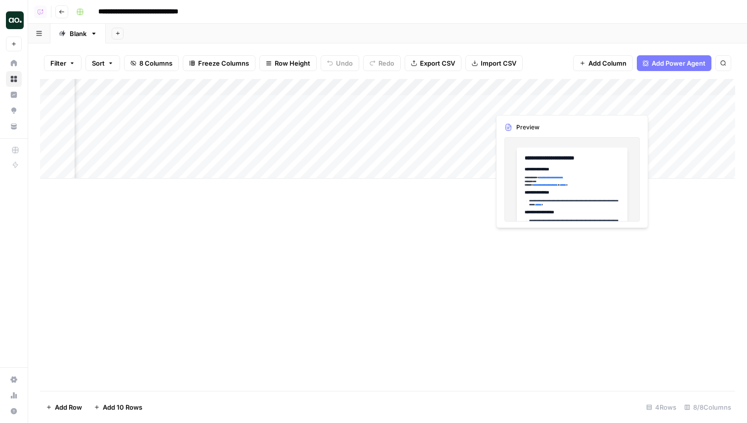
click at [523, 101] on div "Add Column" at bounding box center [387, 129] width 695 height 100
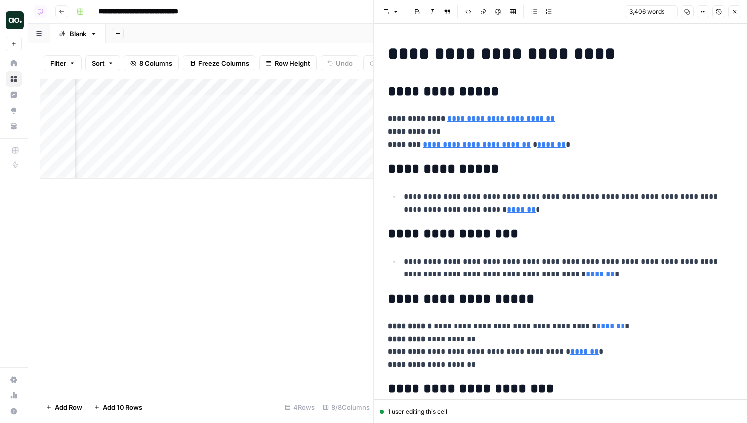
click at [686, 15] on button "Copy" at bounding box center [687, 11] width 13 height 13
click at [705, 14] on icon "button" at bounding box center [703, 12] width 6 height 6
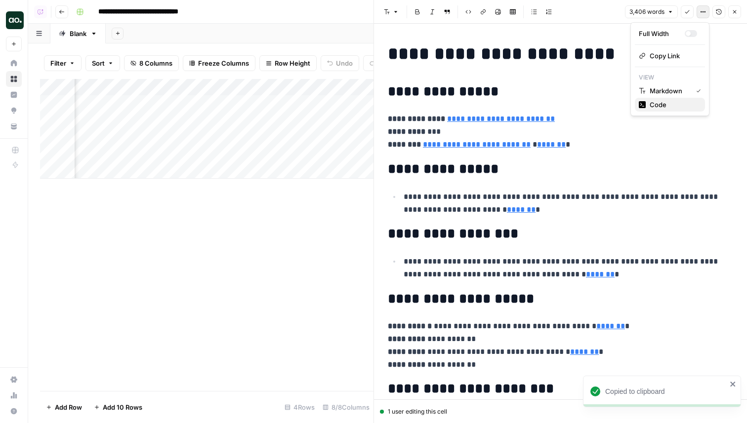
click at [676, 99] on button "Code" at bounding box center [670, 105] width 70 height 14
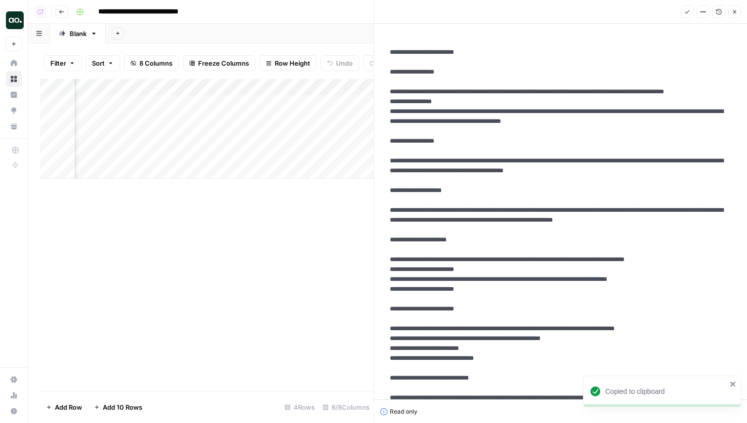
click at [740, 10] on button "Close" at bounding box center [734, 11] width 13 height 13
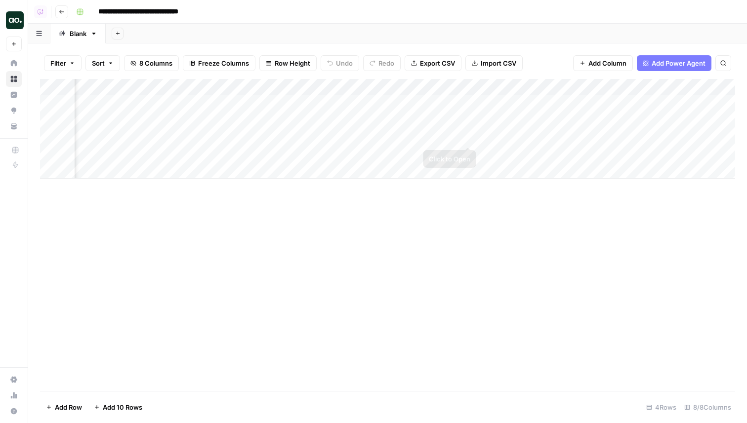
click at [511, 129] on div "Add Column" at bounding box center [387, 129] width 695 height 100
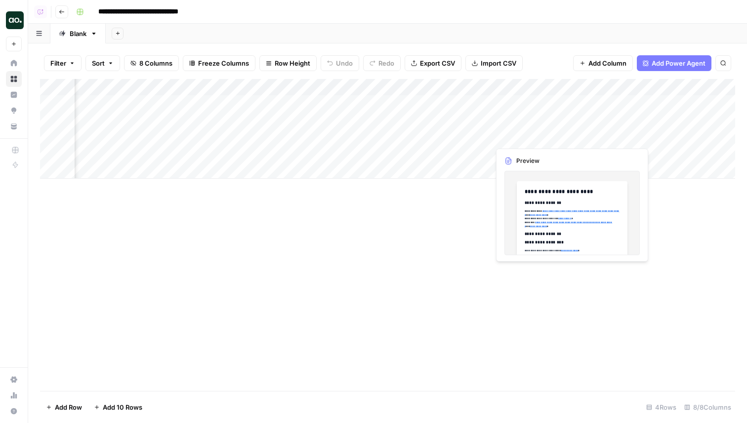
click at [511, 129] on div "Add Column" at bounding box center [387, 129] width 695 height 100
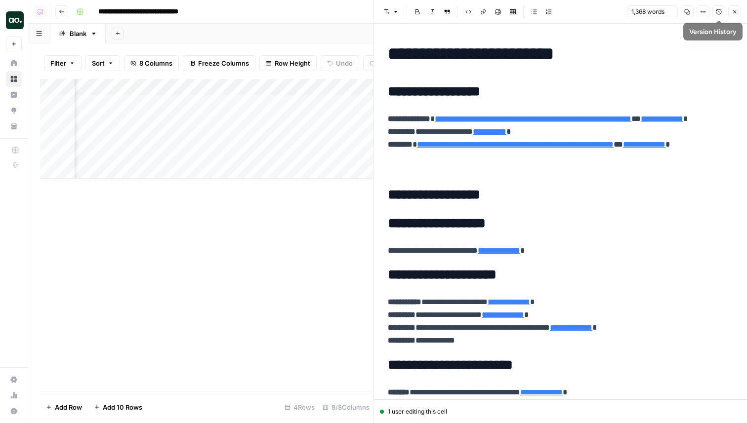
click at [731, 11] on button "Close" at bounding box center [734, 11] width 13 height 13
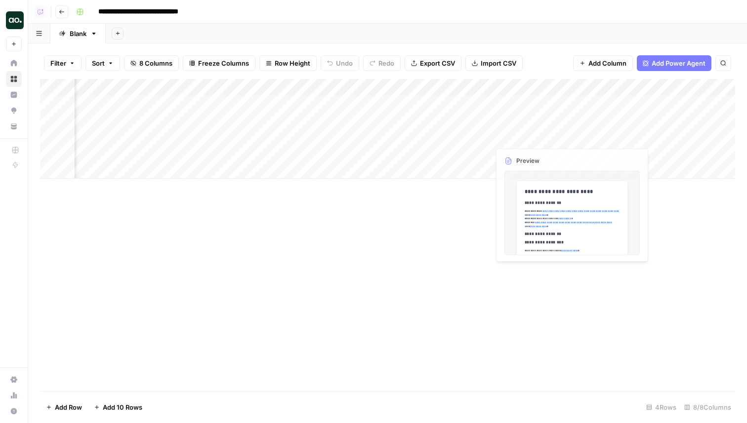
click at [523, 125] on div "Add Column" at bounding box center [387, 129] width 695 height 100
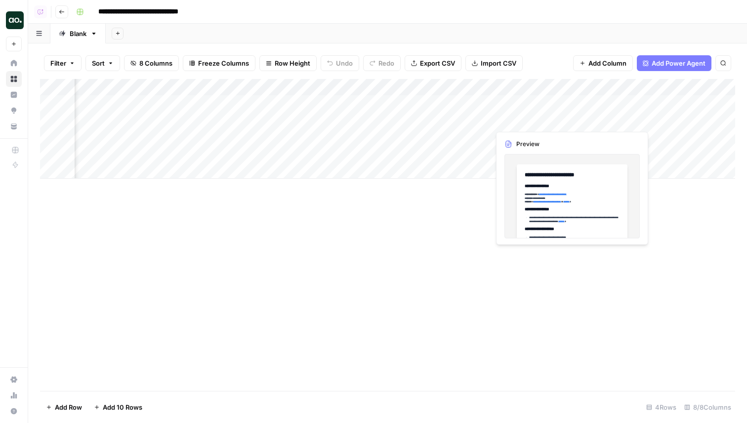
click at [523, 125] on div "Add Column" at bounding box center [387, 129] width 695 height 100
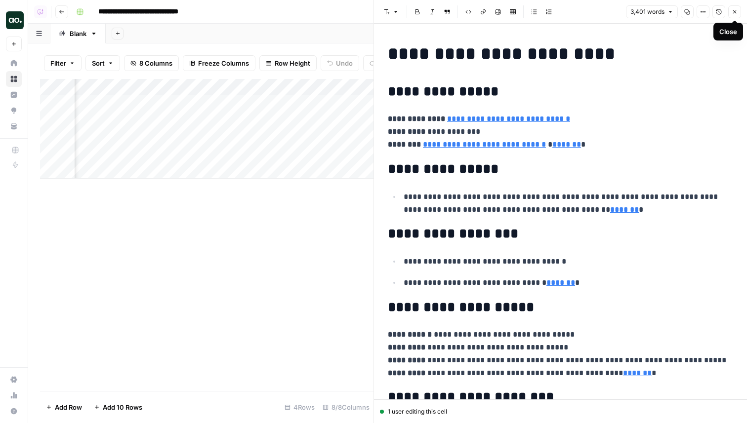
click at [738, 15] on button "Close" at bounding box center [734, 11] width 13 height 13
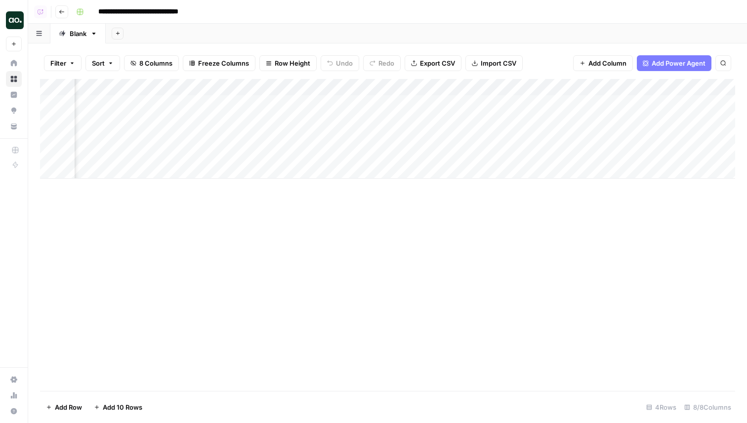
click at [533, 108] on div "Add Column" at bounding box center [387, 129] width 695 height 100
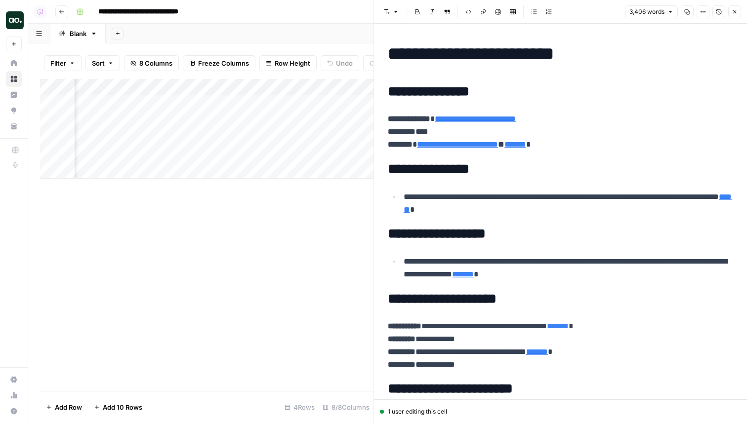
click at [735, 11] on icon "button" at bounding box center [735, 12] width 6 height 6
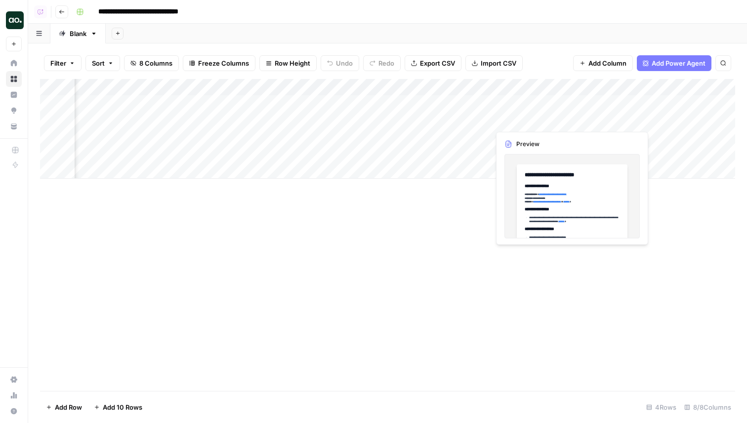
click at [513, 117] on div "Add Column" at bounding box center [387, 129] width 695 height 100
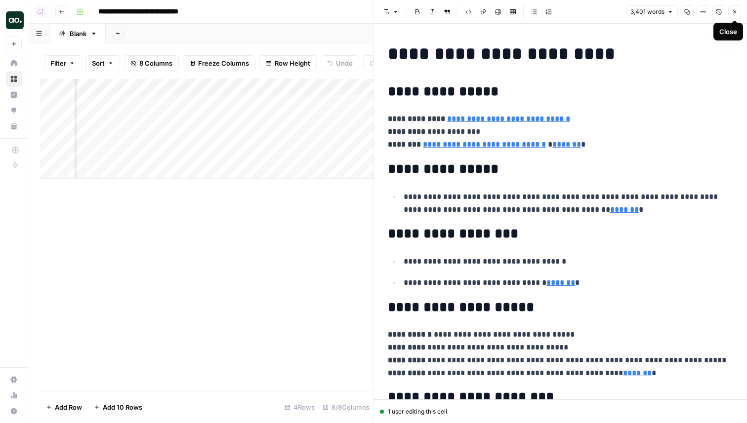
click at [734, 10] on icon "button" at bounding box center [735, 12] width 6 height 6
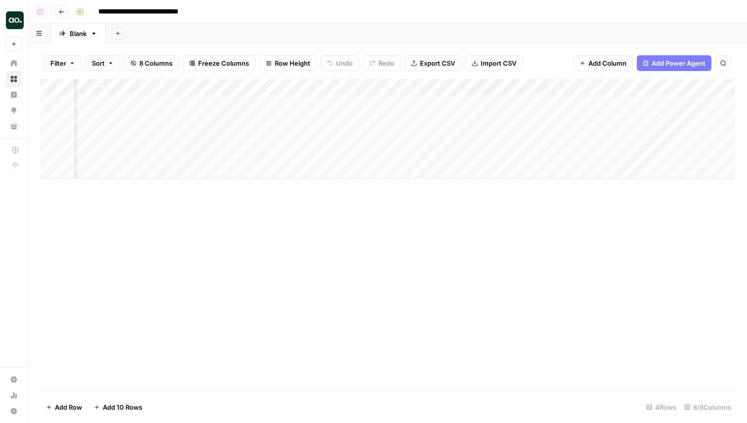
click at [516, 108] on div "Add Column" at bounding box center [387, 129] width 695 height 100
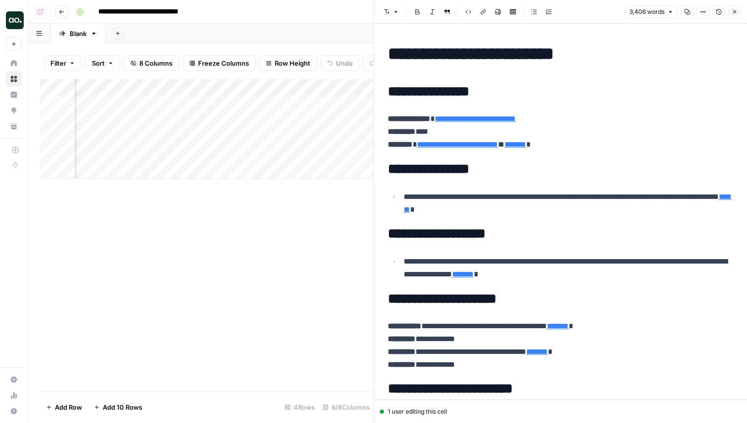
click at [736, 13] on icon "button" at bounding box center [735, 12] width 6 height 6
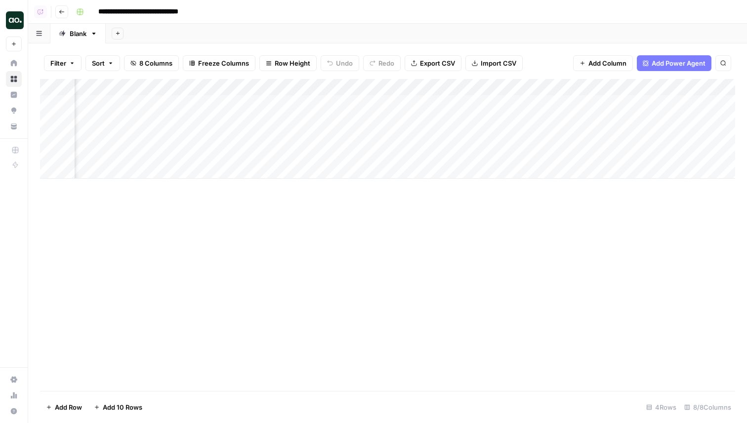
click at [293, 105] on div "Add Column" at bounding box center [387, 129] width 695 height 100
type textarea "**********"
click at [482, 107] on div "Add Column" at bounding box center [387, 129] width 695 height 100
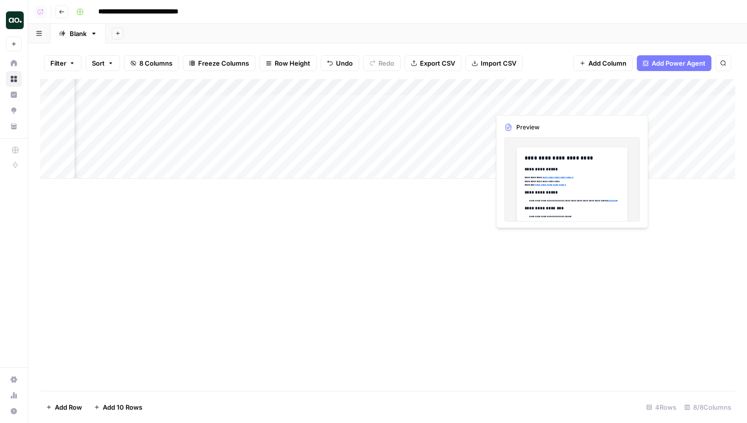
click at [525, 101] on div "Add Column" at bounding box center [387, 129] width 695 height 100
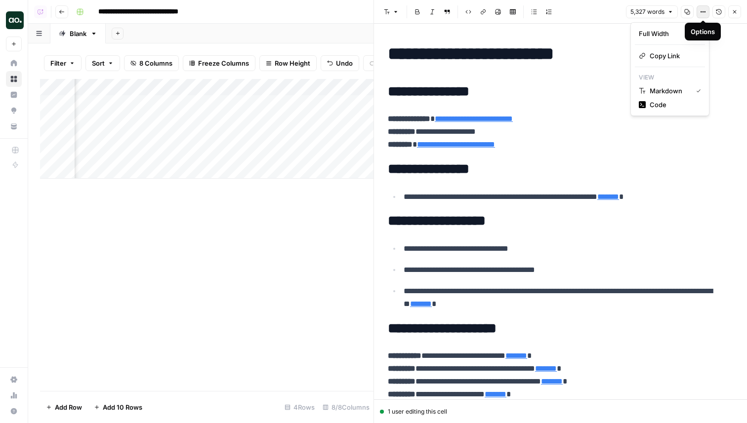
click at [705, 12] on icon "button" at bounding box center [703, 12] width 6 height 6
click at [668, 104] on span "Code" at bounding box center [673, 105] width 47 height 10
